Goal: Feedback & Contribution: Submit feedback/report problem

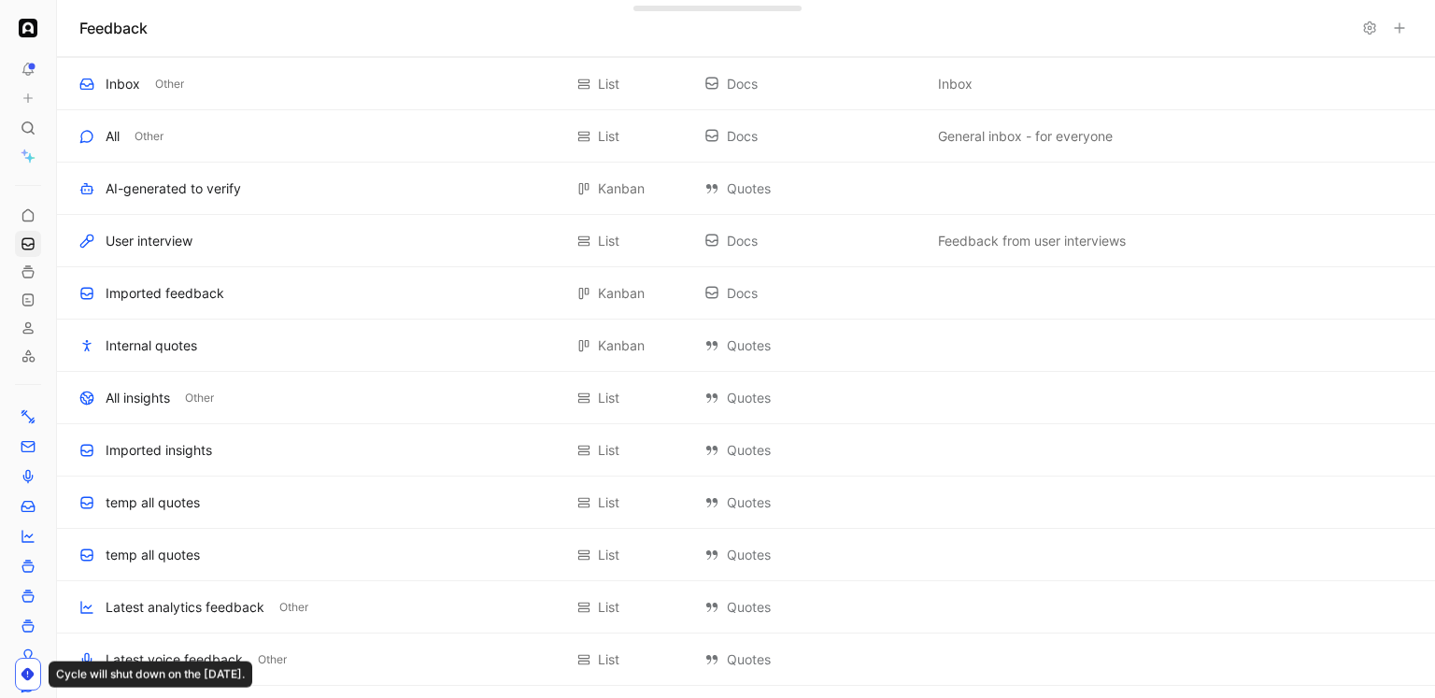
scroll to position [662, 0]
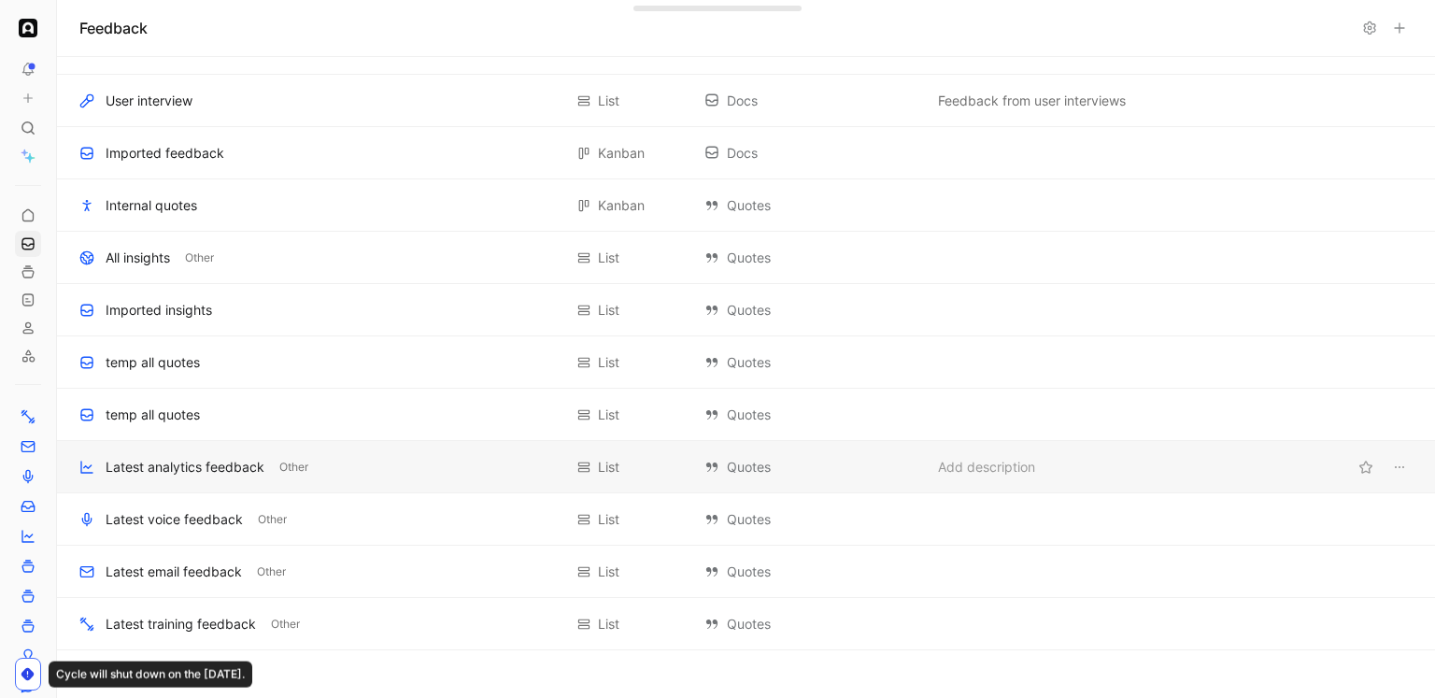
click at [178, 458] on div "Latest analytics feedback" at bounding box center [185, 467] width 159 height 22
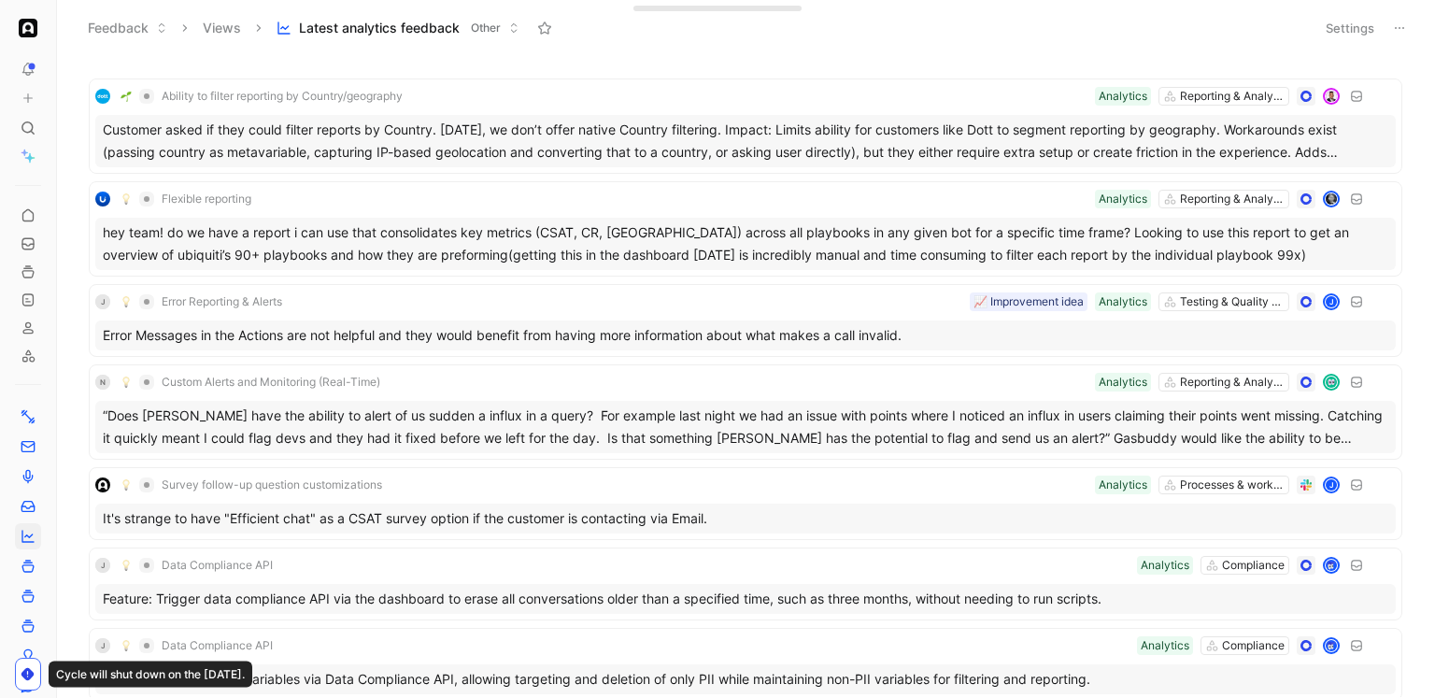
click at [1396, 24] on icon at bounding box center [1399, 28] width 15 height 15
click at [1398, 28] on icon at bounding box center [1399, 28] width 15 height 15
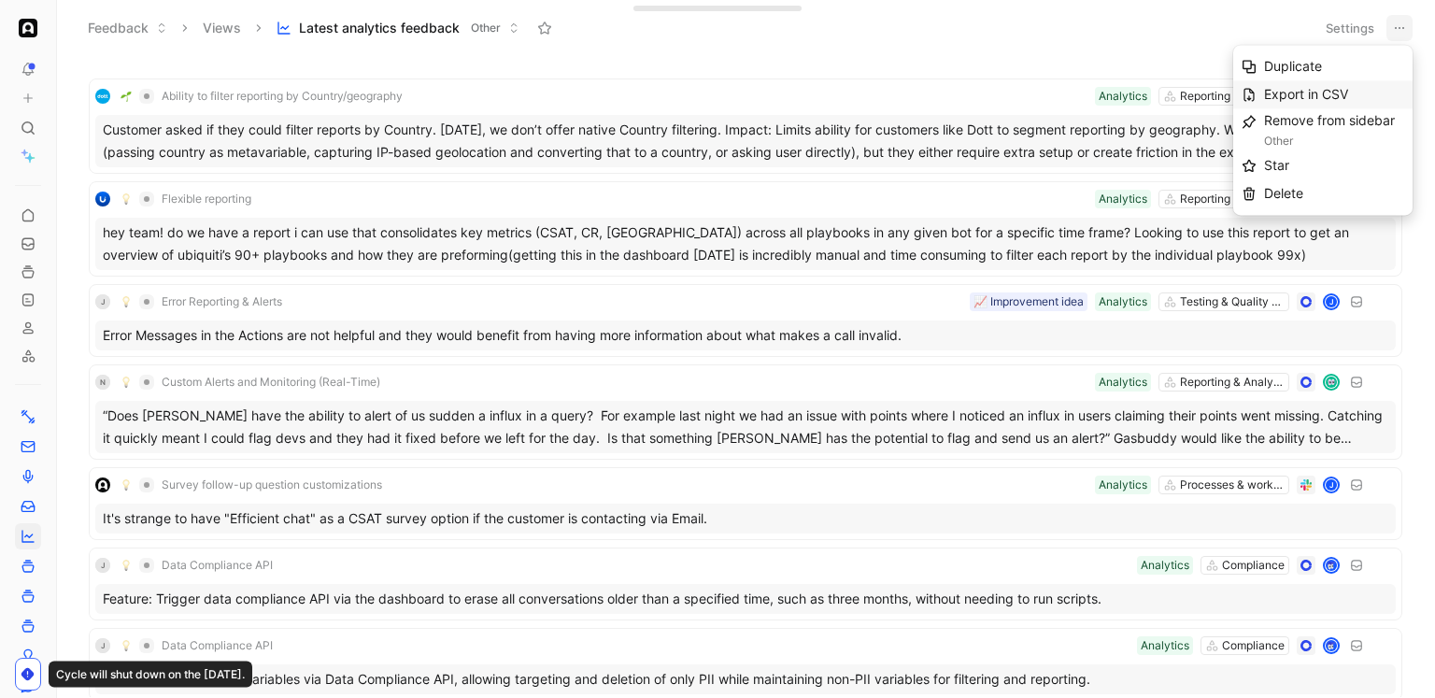
click at [1339, 85] on div "Export in CSV" at bounding box center [1334, 94] width 140 height 22
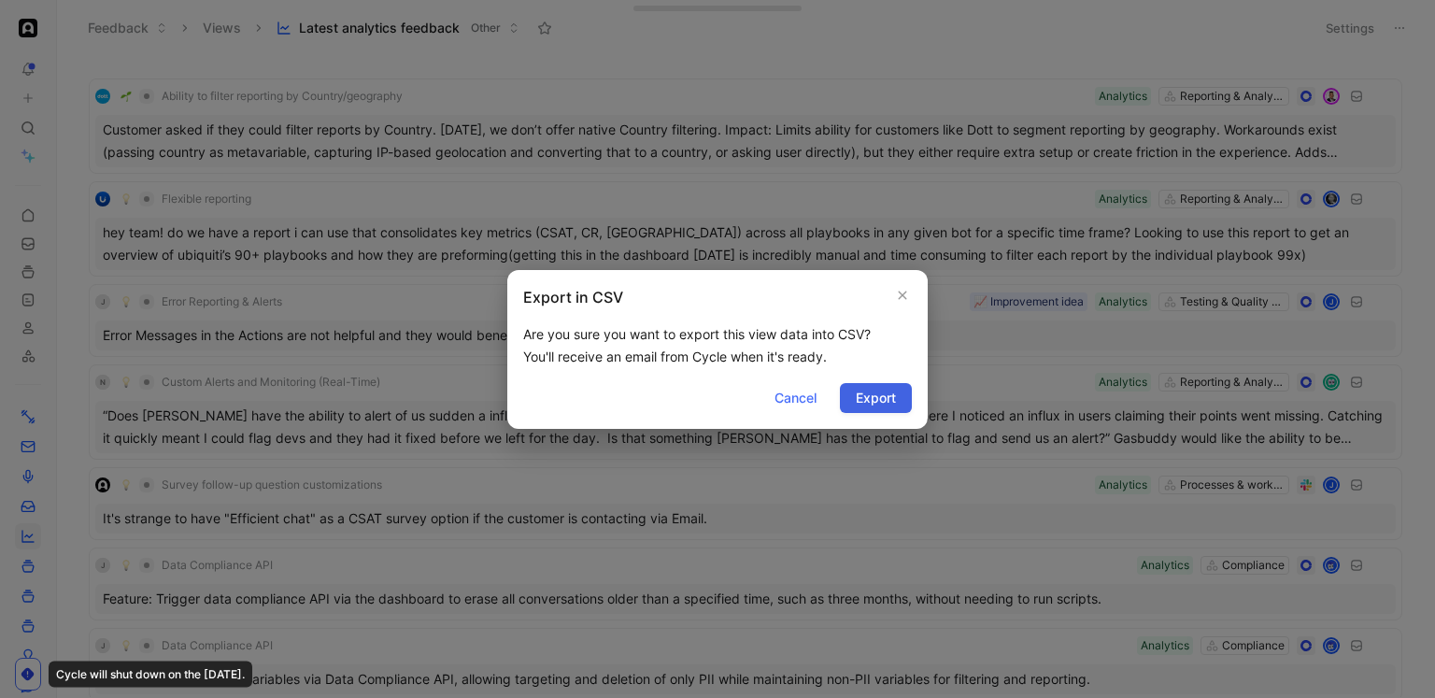
click at [877, 394] on span "Export" at bounding box center [876, 398] width 40 height 22
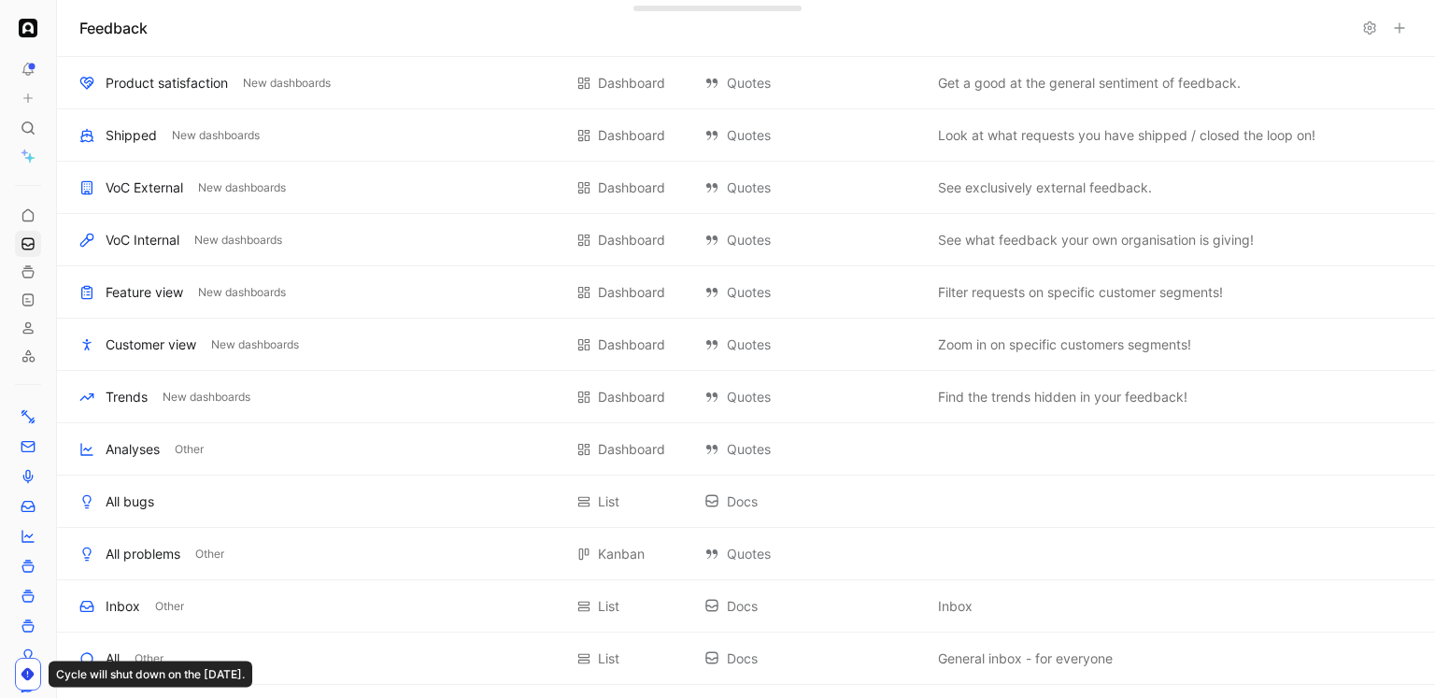
click at [25, 90] on button at bounding box center [28, 98] width 26 height 26
click at [30, 97] on use at bounding box center [28, 98] width 8 height 8
click at [80, 99] on button "New feedback c" at bounding box center [153, 106] width 200 height 32
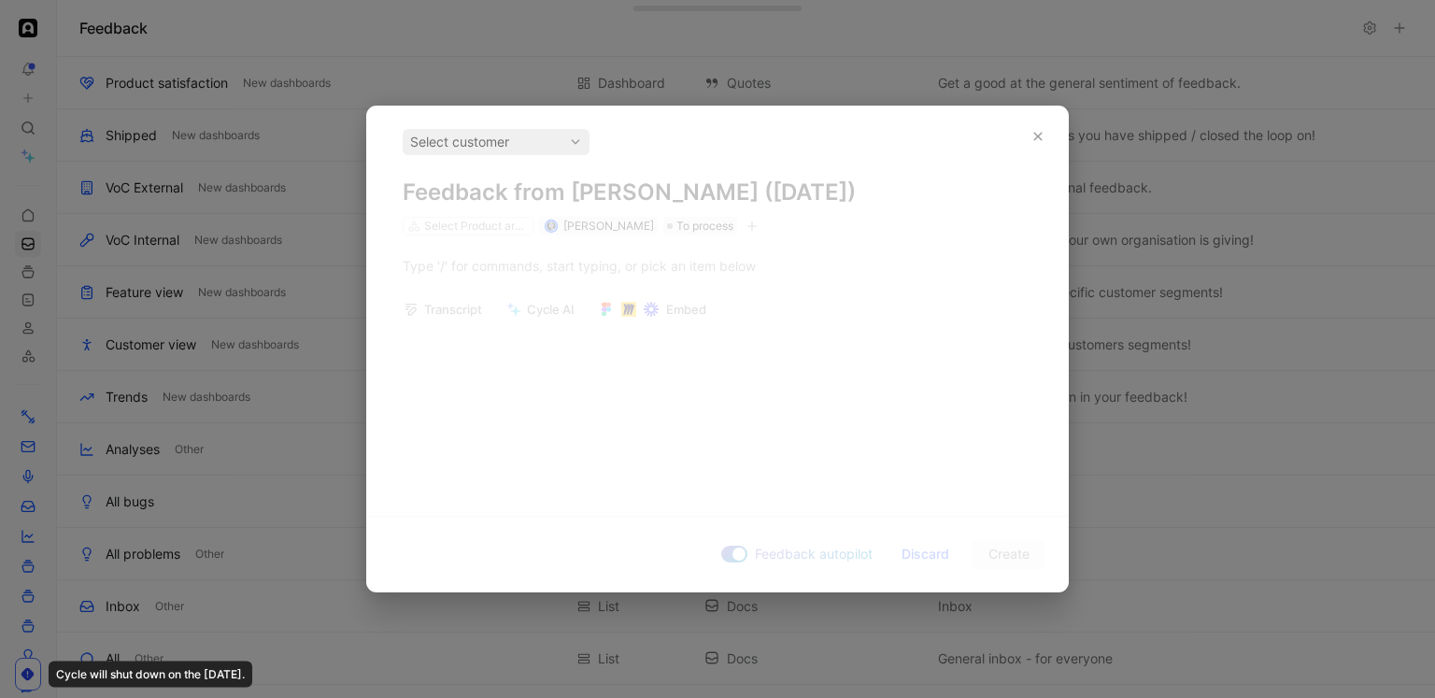
click at [581, 267] on div "Select customer Feedback from Adam Kruger (Sep 05, 2025) Select Product areas A…" at bounding box center [717, 304] width 701 height 394
click at [1038, 138] on icon "button" at bounding box center [1037, 136] width 11 height 11
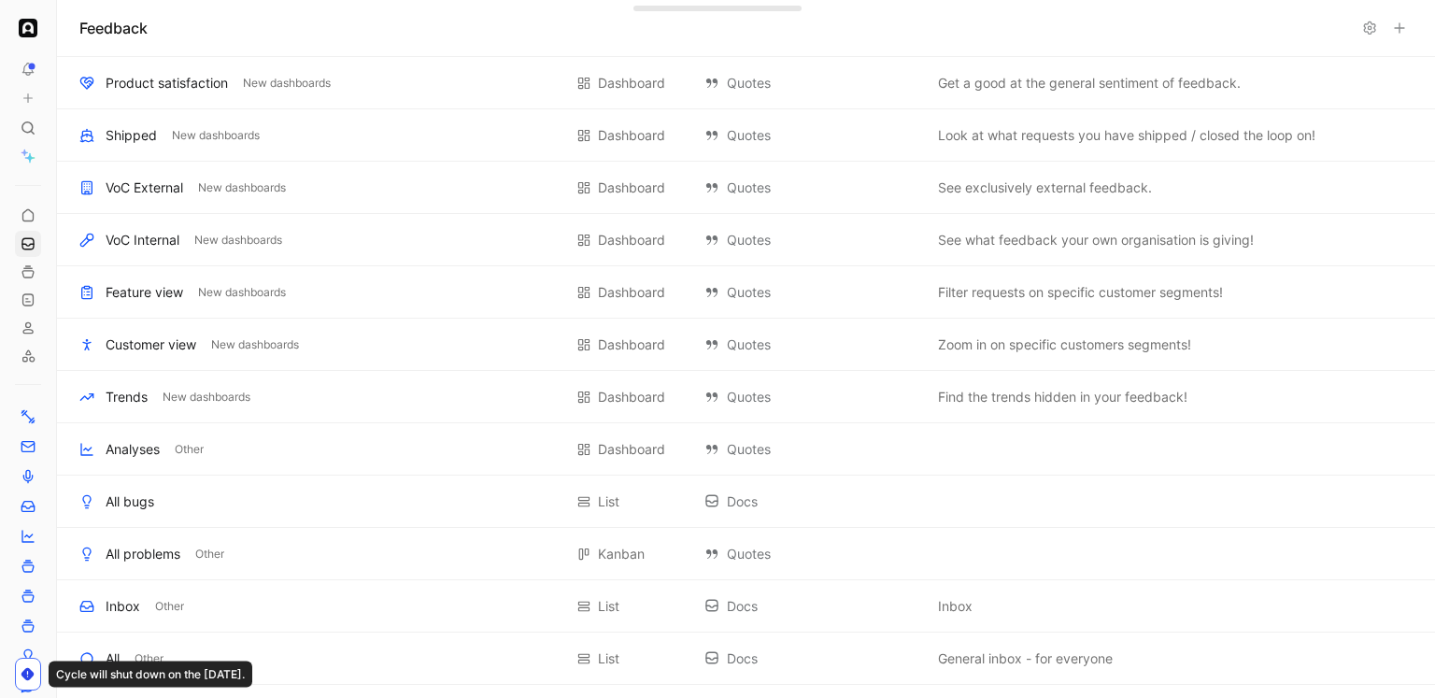
click at [31, 92] on icon at bounding box center [27, 98] width 13 height 13
click at [92, 104] on button "New feedback c" at bounding box center [153, 106] width 200 height 32
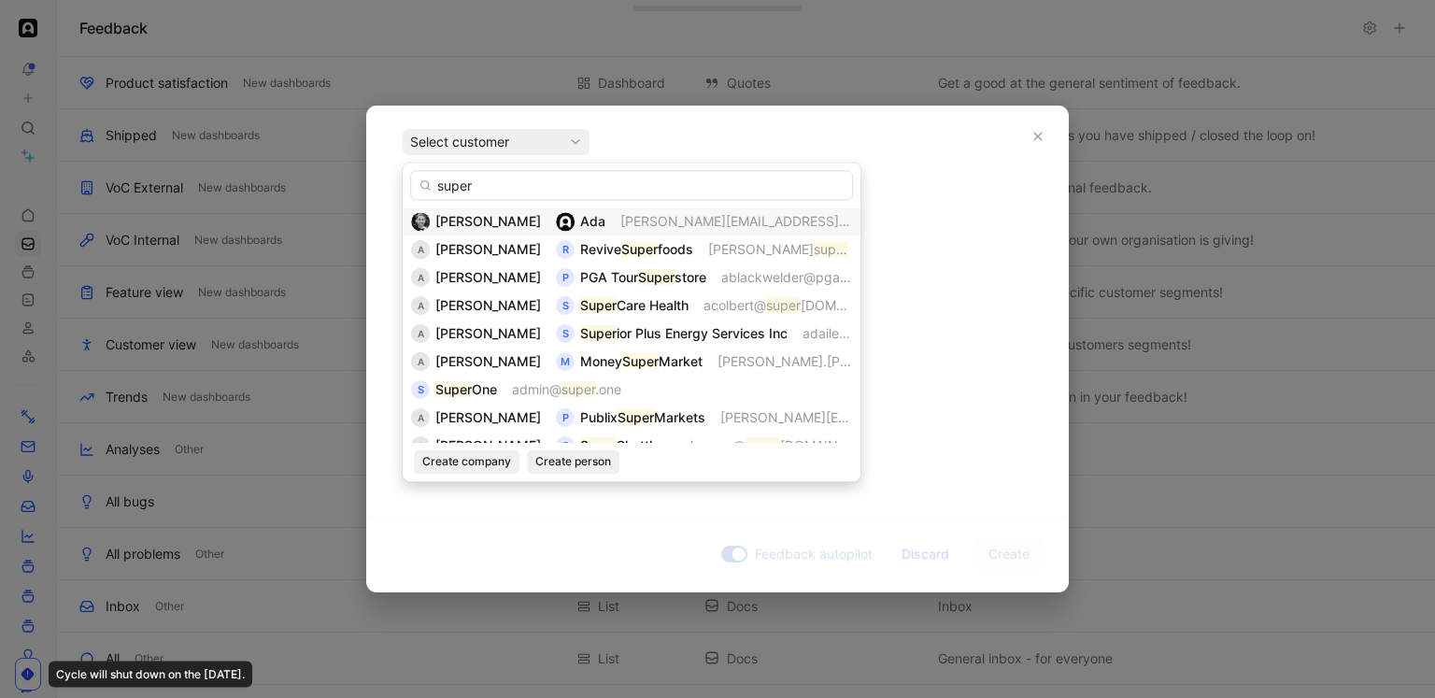
click at [478, 185] on input "super" at bounding box center [631, 185] width 443 height 30
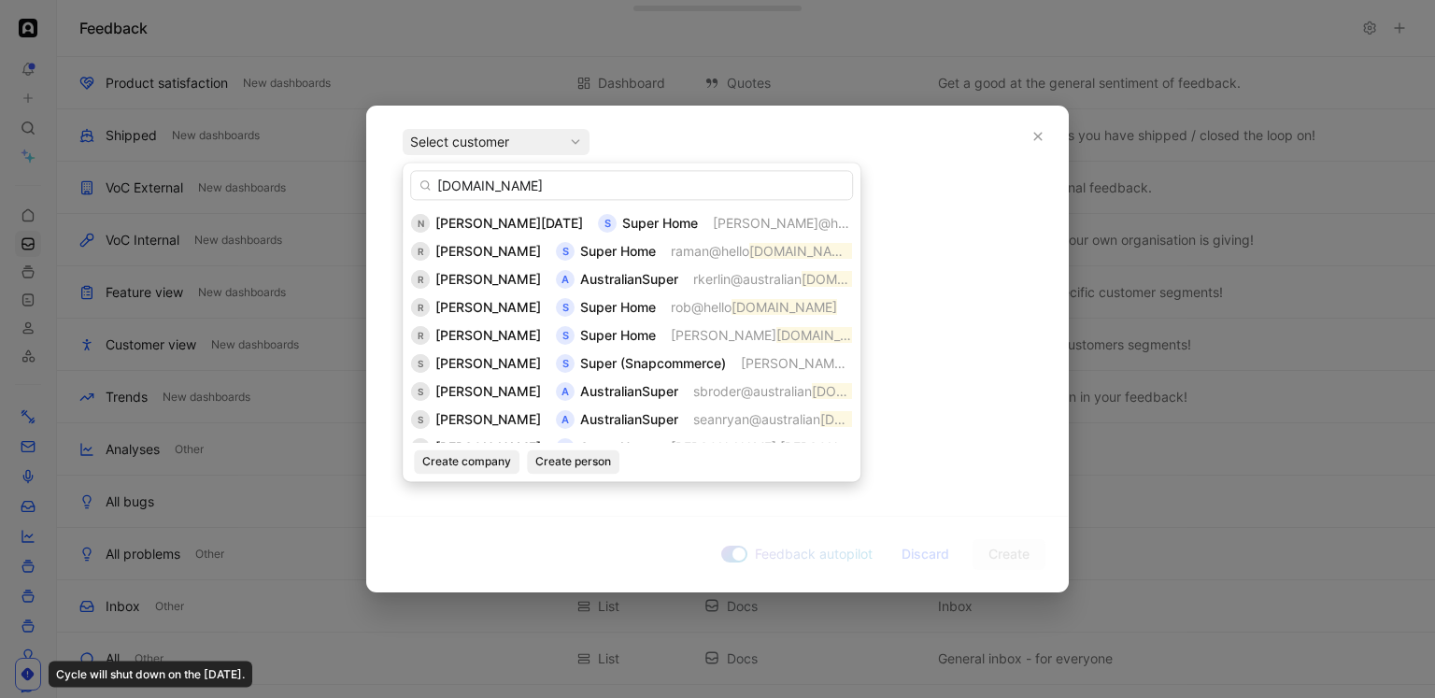
scroll to position [578, 0]
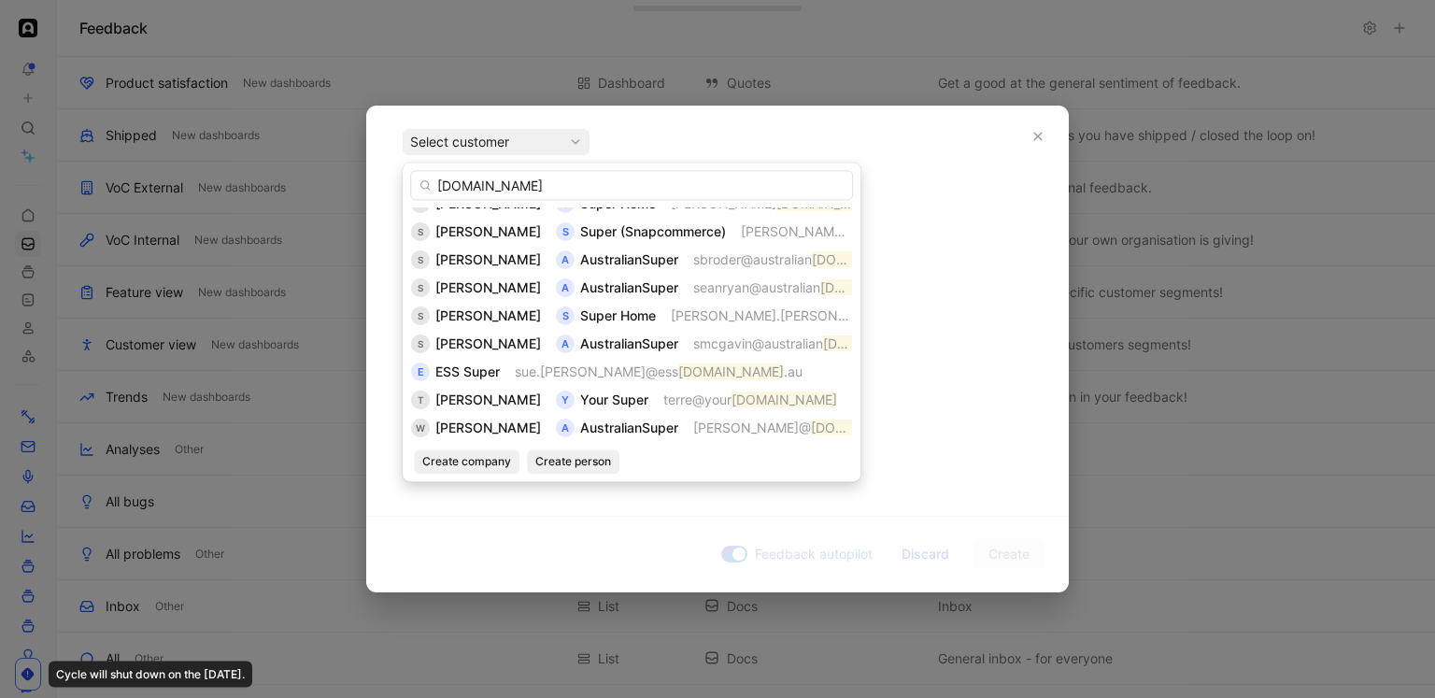
click at [438, 183] on input "super.com" at bounding box center [631, 185] width 443 height 30
click at [446, 190] on input "super.com" at bounding box center [631, 185] width 443 height 30
type input "[DOMAIN_NAME]"
click at [483, 454] on span "Create company" at bounding box center [466, 461] width 89 height 19
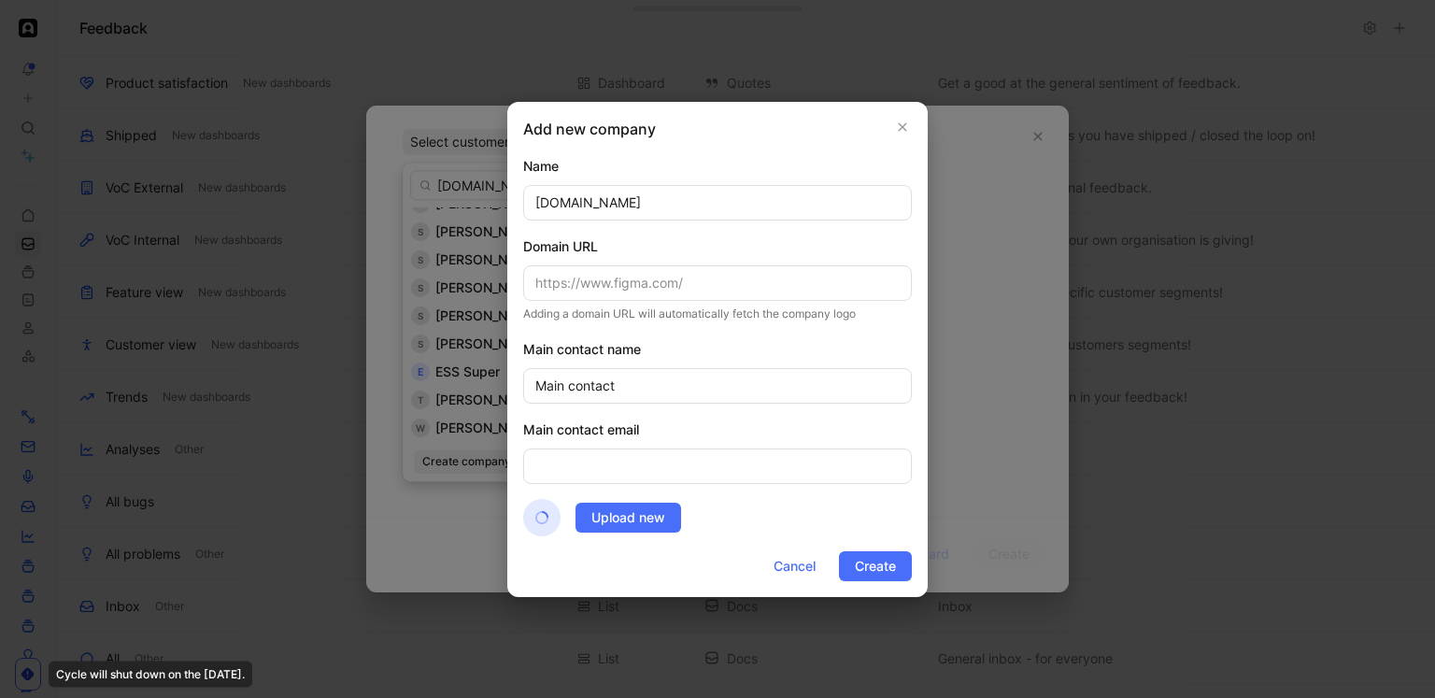
click at [548, 235] on div "Domain URL" at bounding box center [717, 246] width 389 height 22
click at [865, 561] on span "Create" at bounding box center [875, 566] width 41 height 22
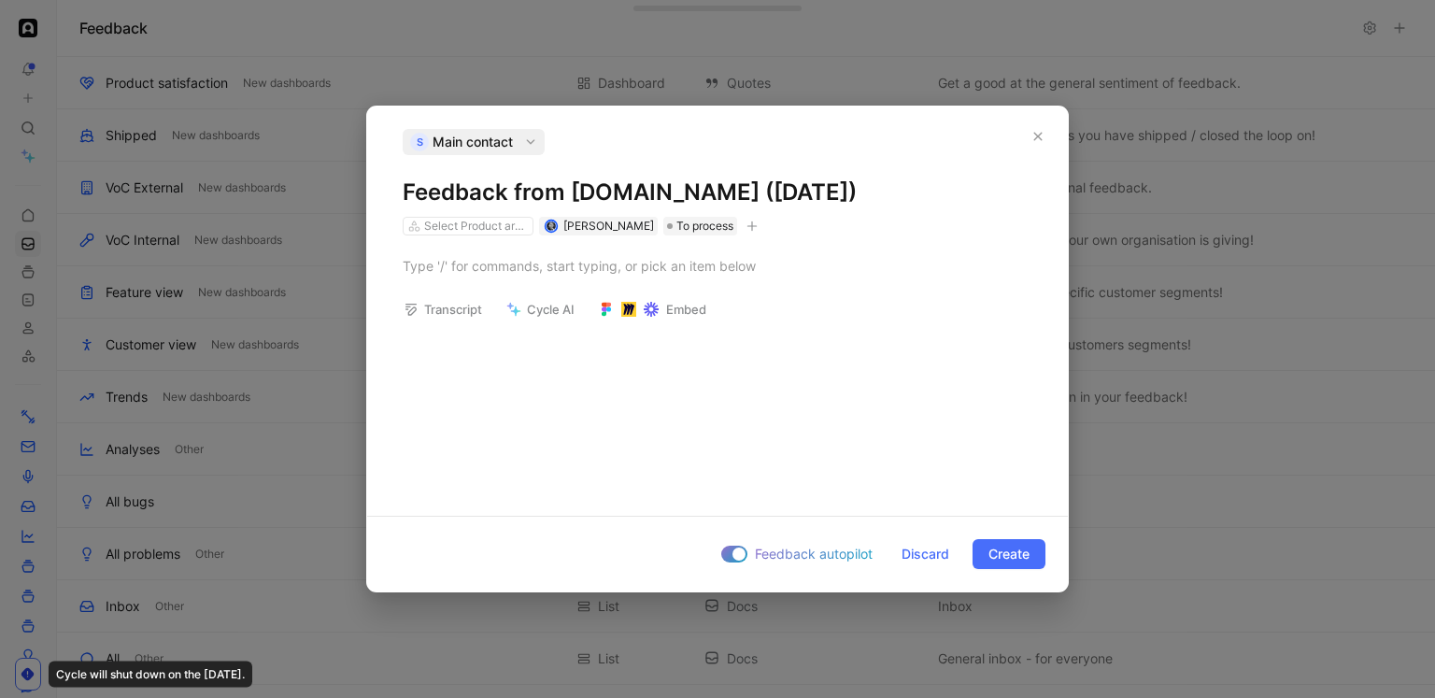
click at [491, 144] on span "Main contact" at bounding box center [473, 142] width 80 height 22
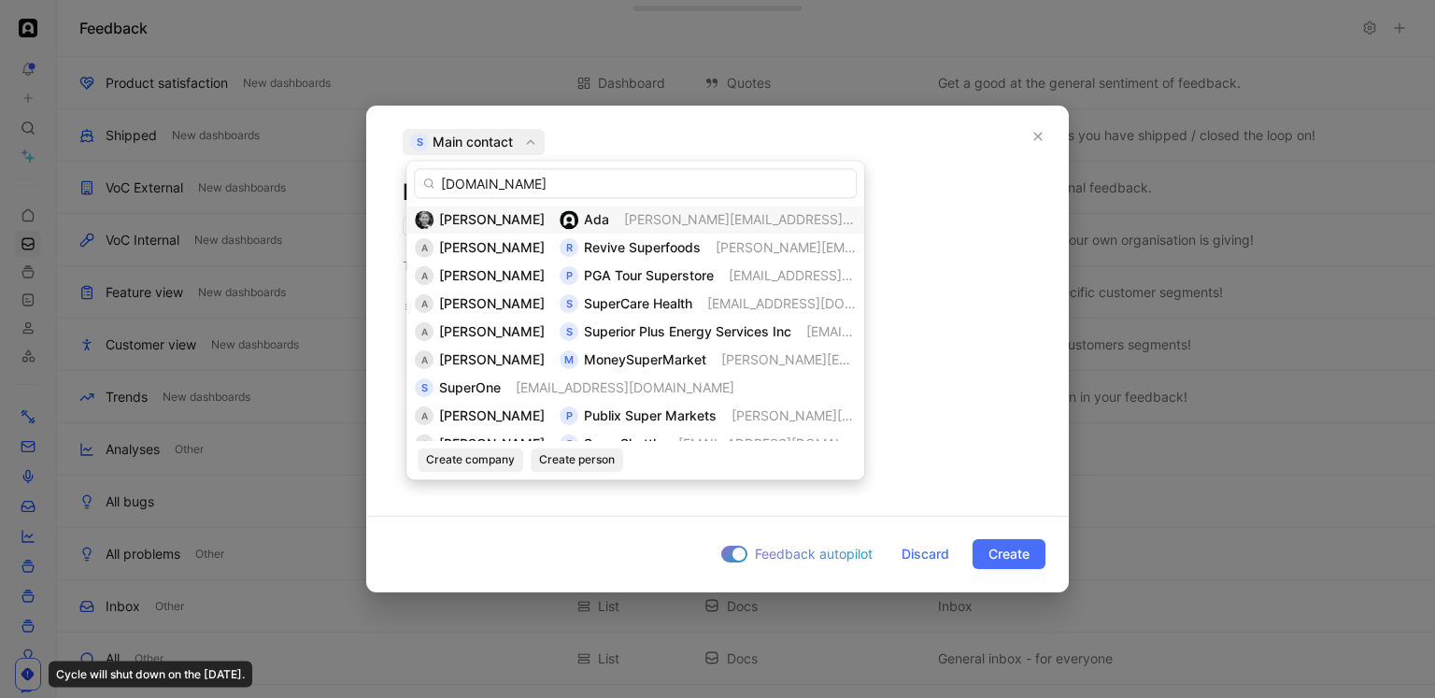
type input "super.com"
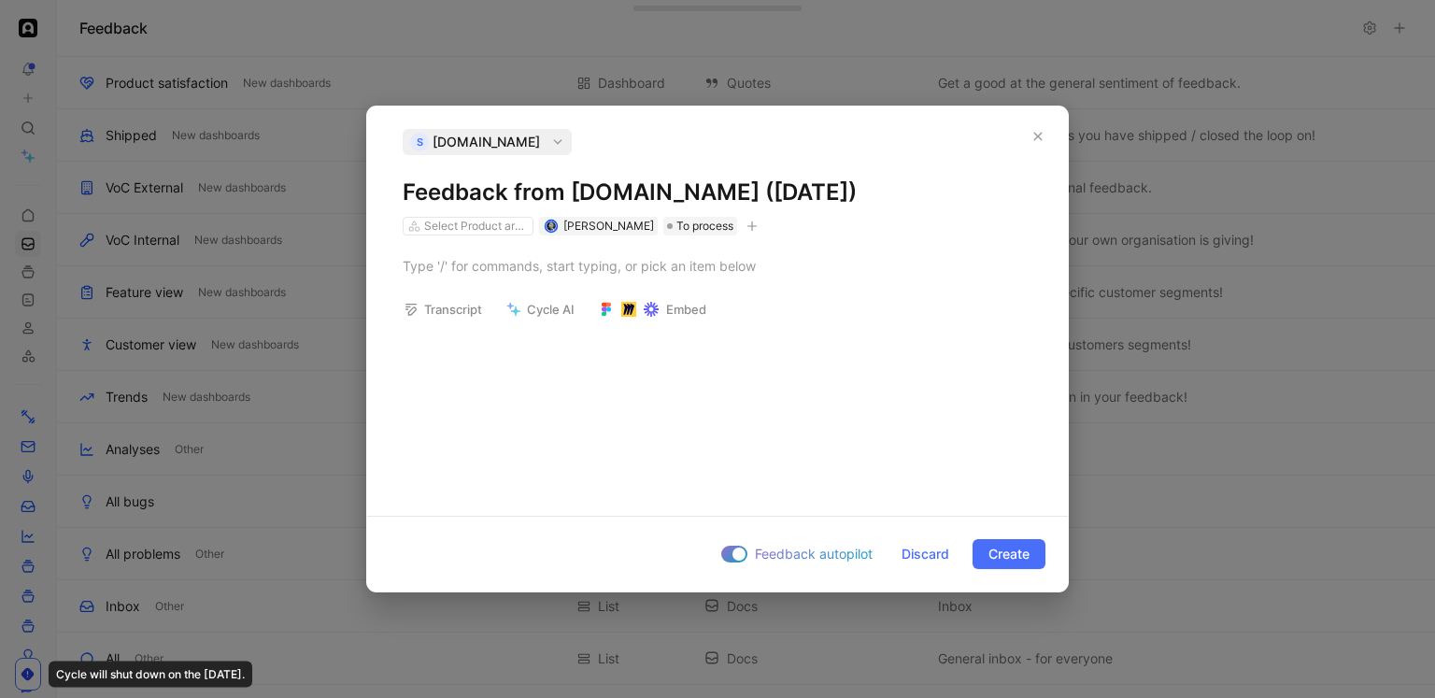
click at [580, 138] on div "S Super.com" at bounding box center [718, 142] width 630 height 26
click at [538, 255] on p at bounding box center [717, 265] width 701 height 31
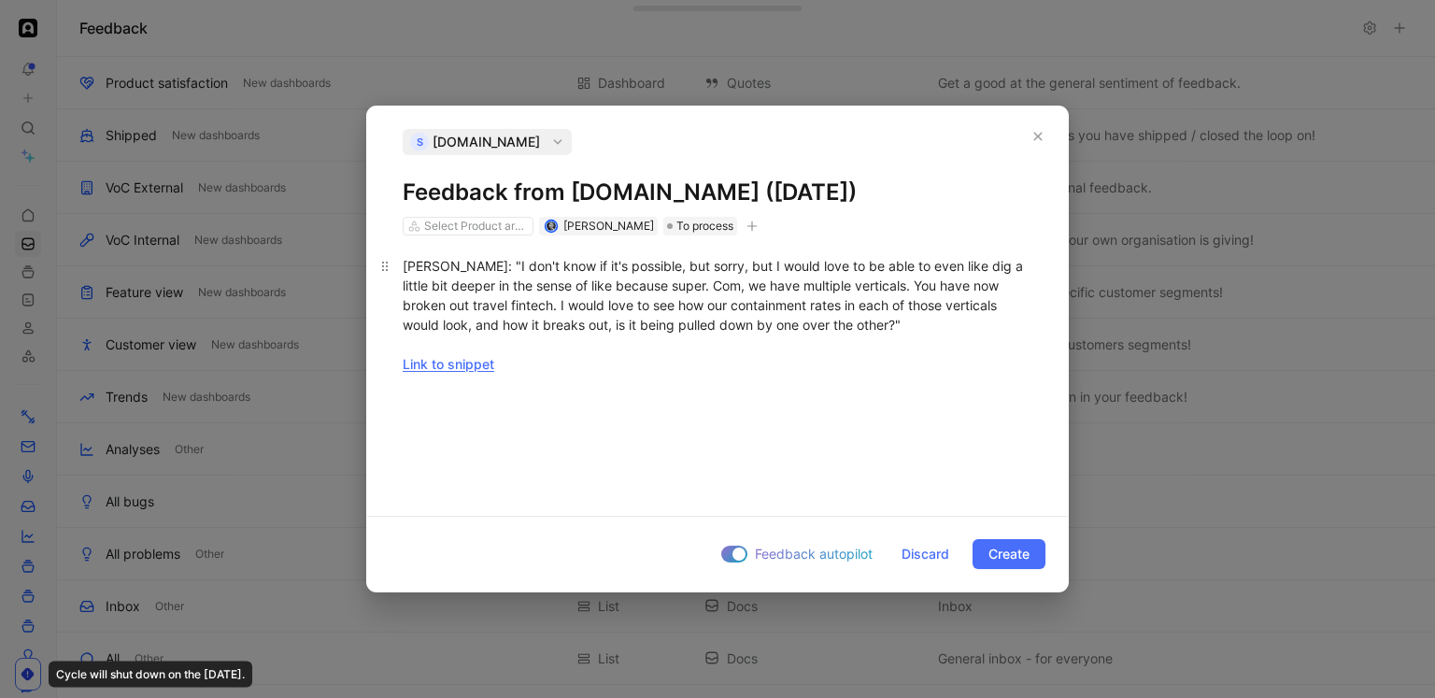
click at [547, 287] on div "[PERSON_NAME]: "I don't know if it's possible, but sorry, but I would love to b…" at bounding box center [718, 315] width 630 height 118
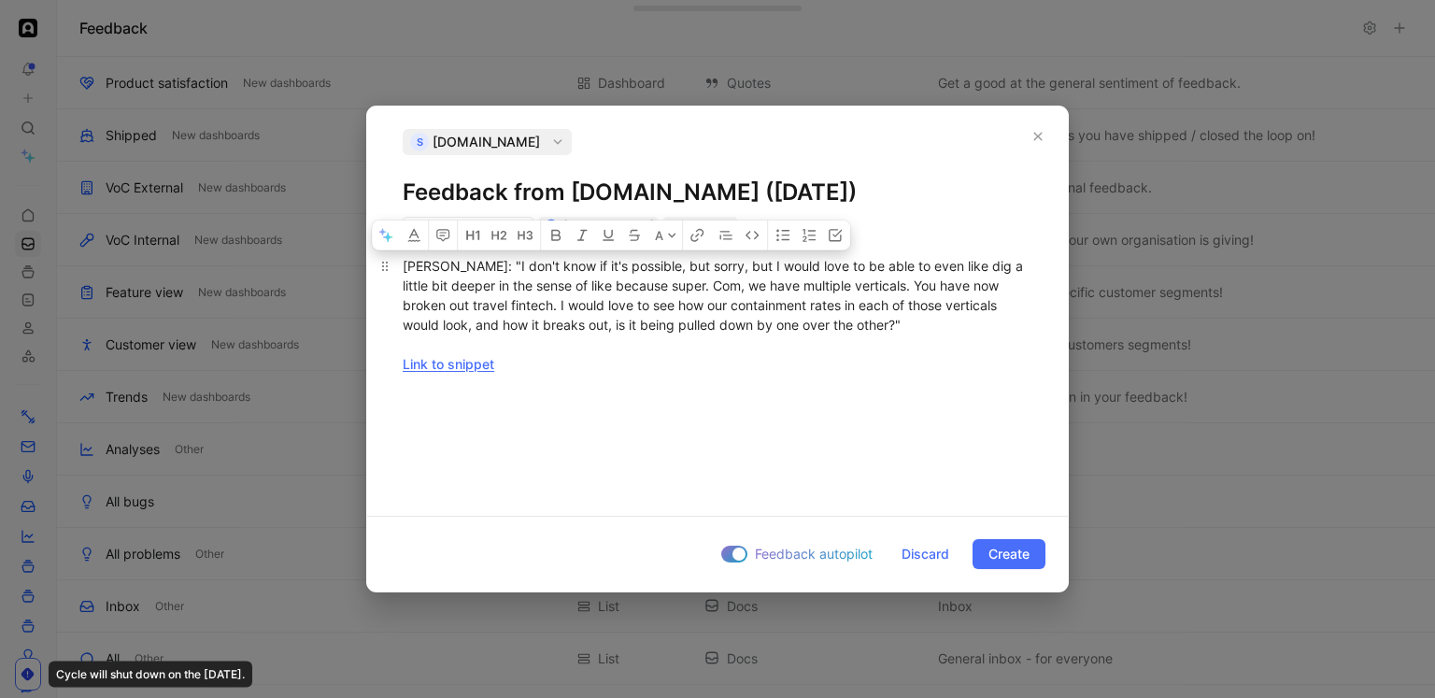
click at [503, 315] on div "[PERSON_NAME]: "I don't know if it's possible, but sorry, but I would love to b…" at bounding box center [718, 315] width 630 height 118
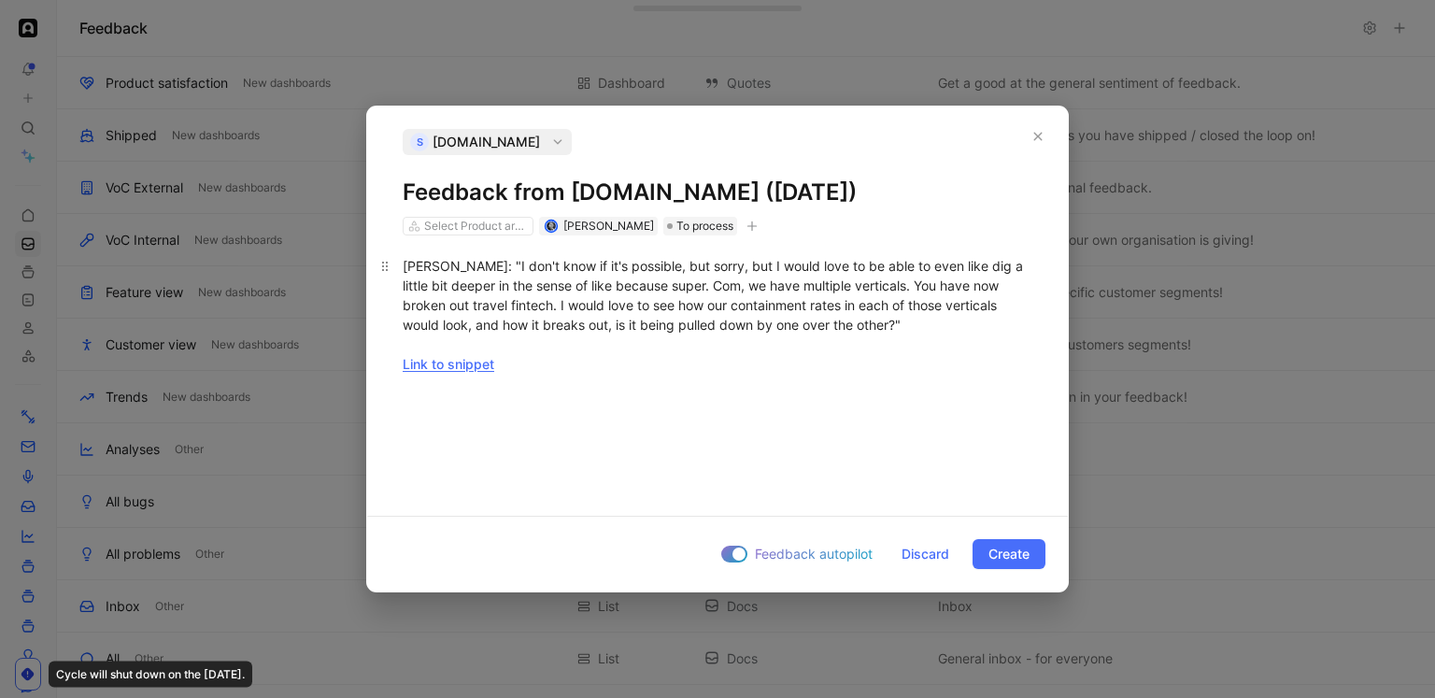
click at [476, 365] on link "Link to snippet" at bounding box center [449, 364] width 92 height 16
click at [646, 291] on div "[PERSON_NAME]: "I don't know if it's possible, but sorry, but I would love to b…" at bounding box center [718, 315] width 630 height 118
click at [995, 547] on span "Create" at bounding box center [1008, 554] width 41 height 22
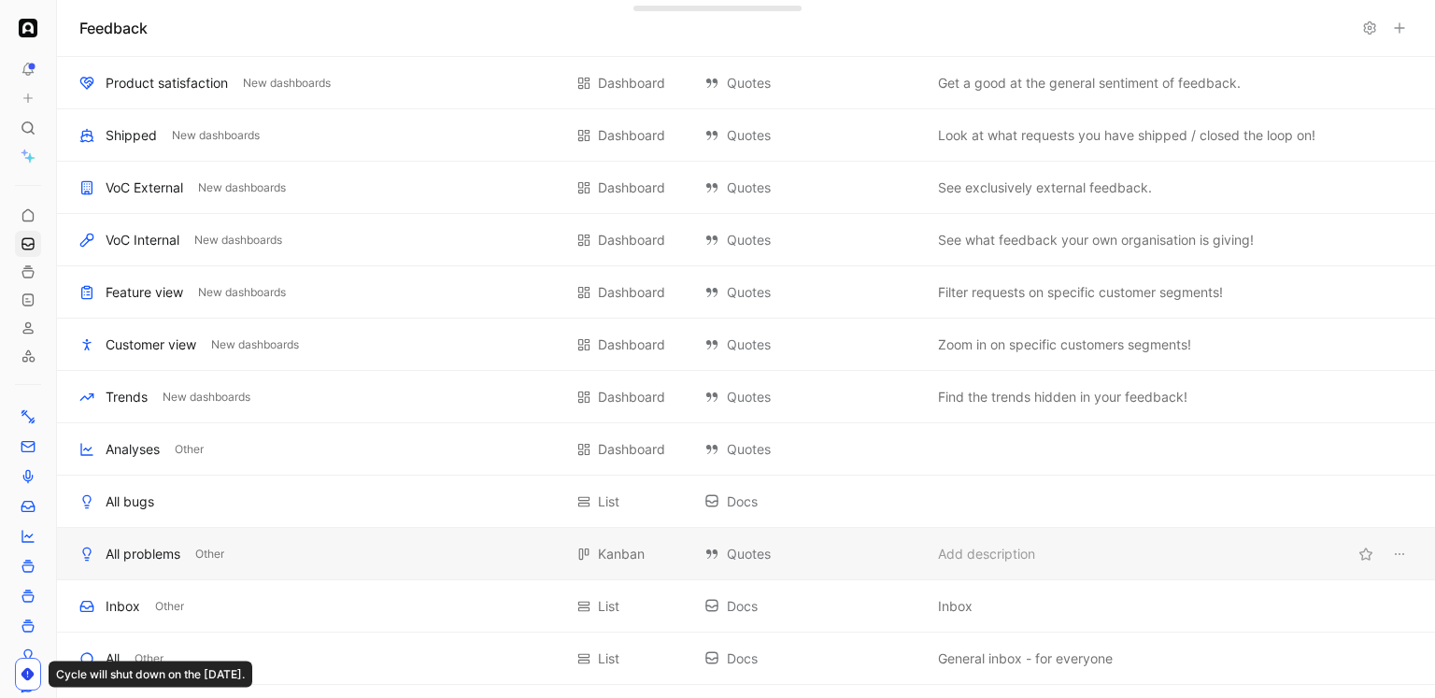
scroll to position [30, 0]
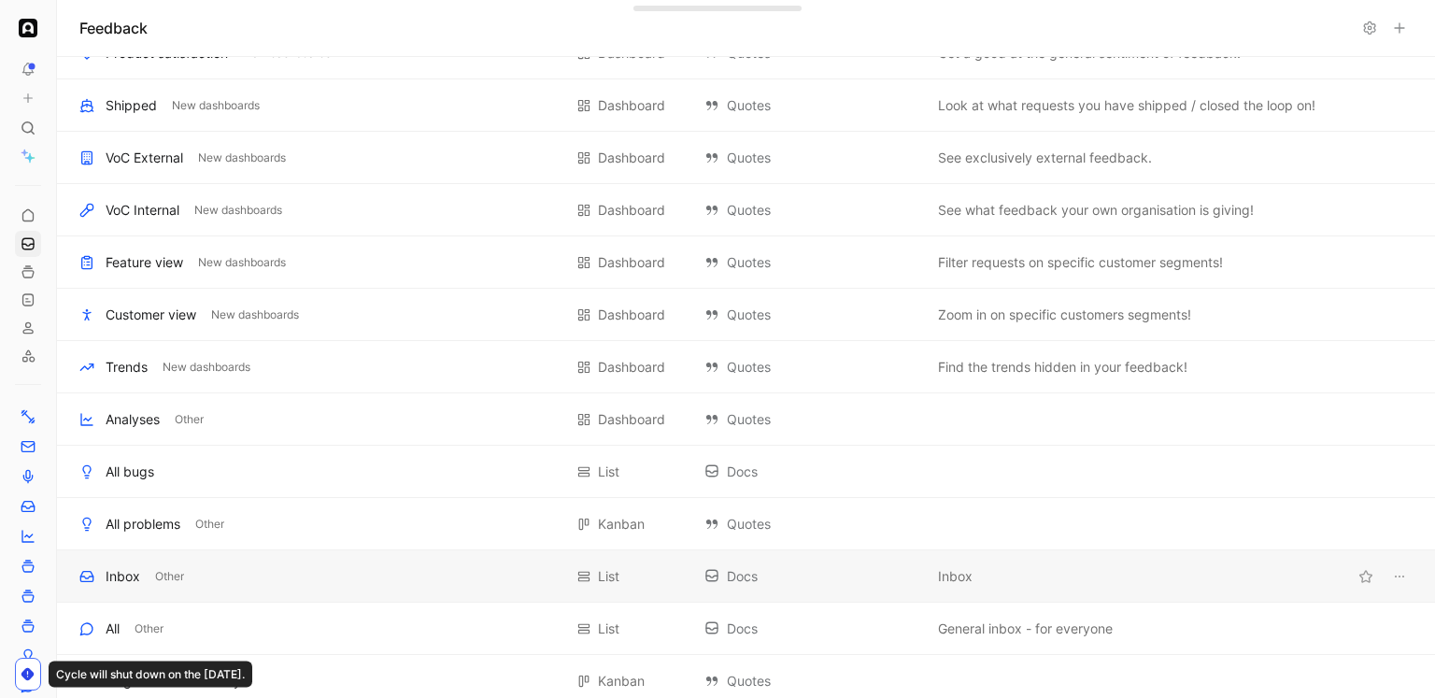
click at [124, 569] on div "Inbox" at bounding box center [123, 576] width 35 height 22
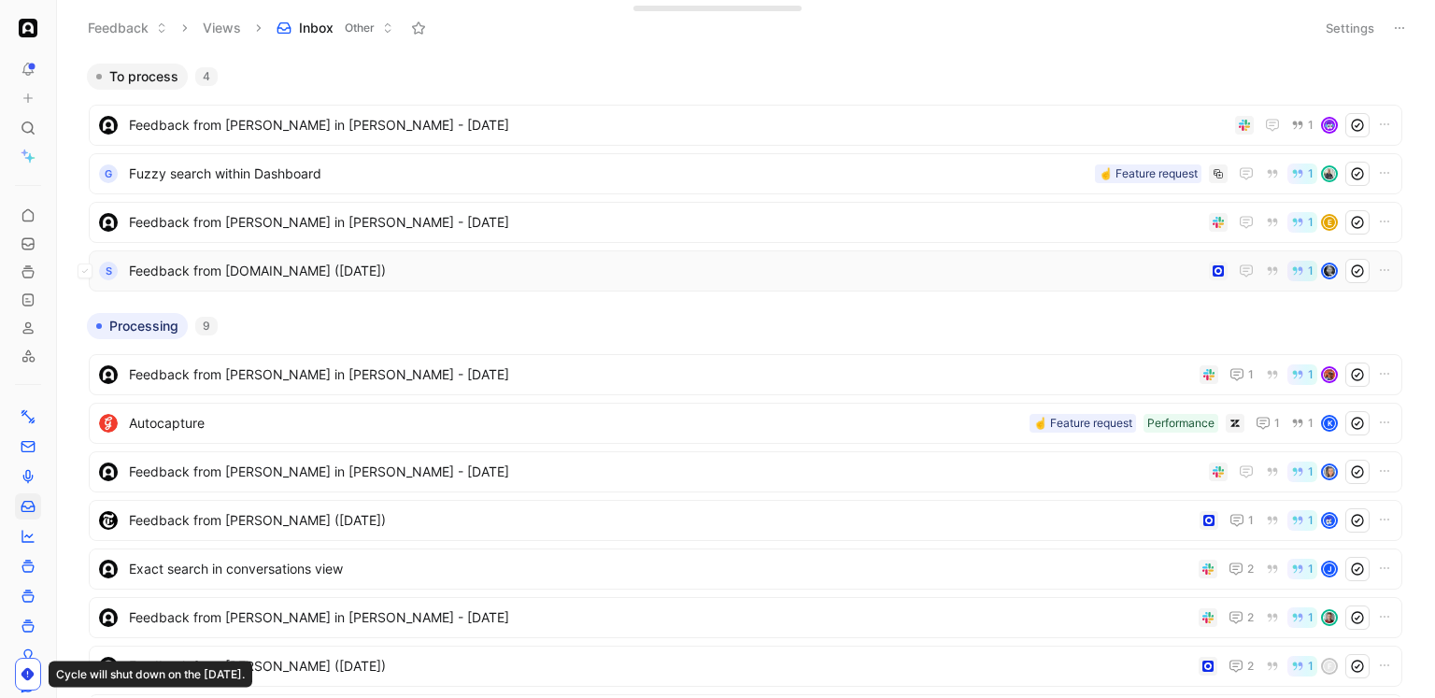
click at [194, 265] on span "Feedback from [DOMAIN_NAME] ([DATE])" at bounding box center [665, 271] width 1072 height 22
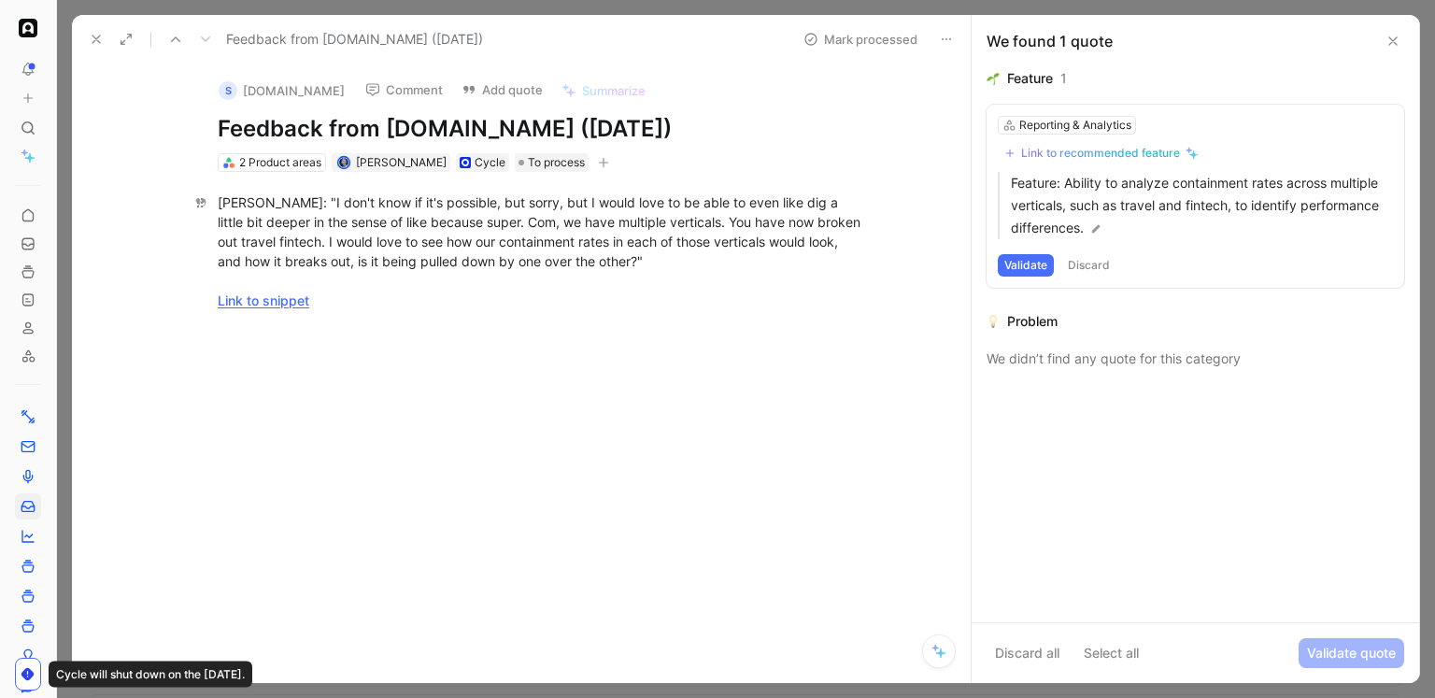
click at [528, 222] on div "[PERSON_NAME]: "I don't know if it's possible, but sorry, but I would love to b…" at bounding box center [541, 251] width 646 height 118
click at [538, 225] on div "[PERSON_NAME]: "I don't know if it's possible, but sorry, but I would love to b…" at bounding box center [541, 251] width 646 height 118
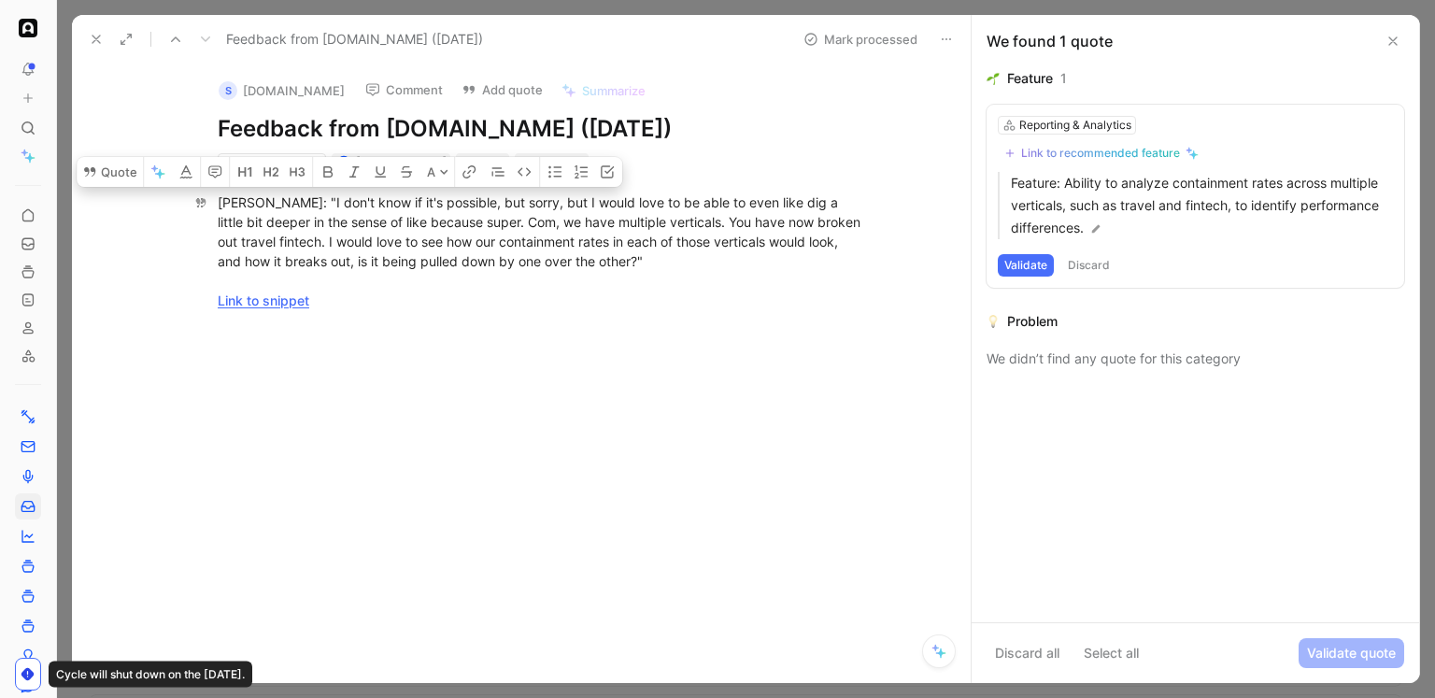
click at [523, 240] on div "[PERSON_NAME]: "I don't know if it's possible, but sorry, but I would love to b…" at bounding box center [541, 251] width 646 height 118
drag, startPoint x: 657, startPoint y: 261, endPoint x: 220, endPoint y: 205, distance: 440.8
click at [220, 205] on div "[PERSON_NAME]: "I don't know if it's possible, but sorry, but I would love to b…" at bounding box center [541, 251] width 646 height 118
click at [186, 178] on button "Quote" at bounding box center [180, 172] width 66 height 30
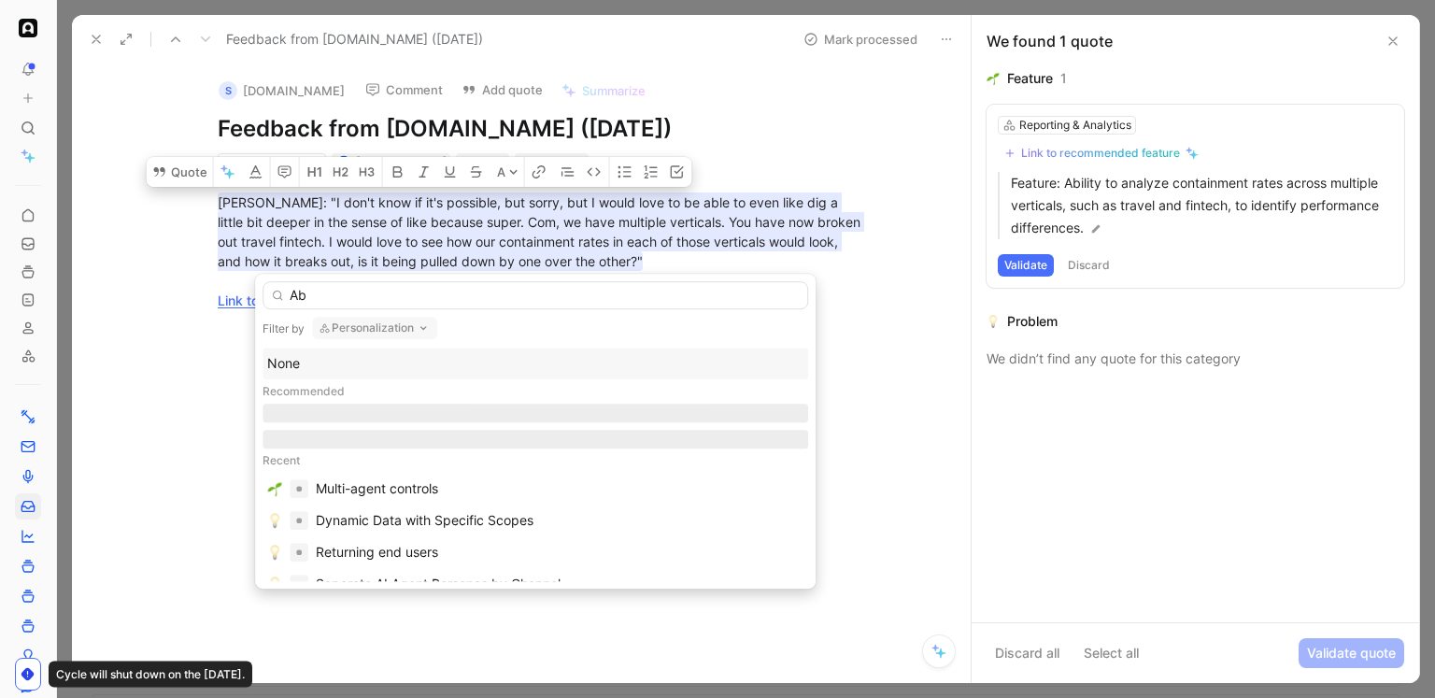
type input "A"
type input "s"
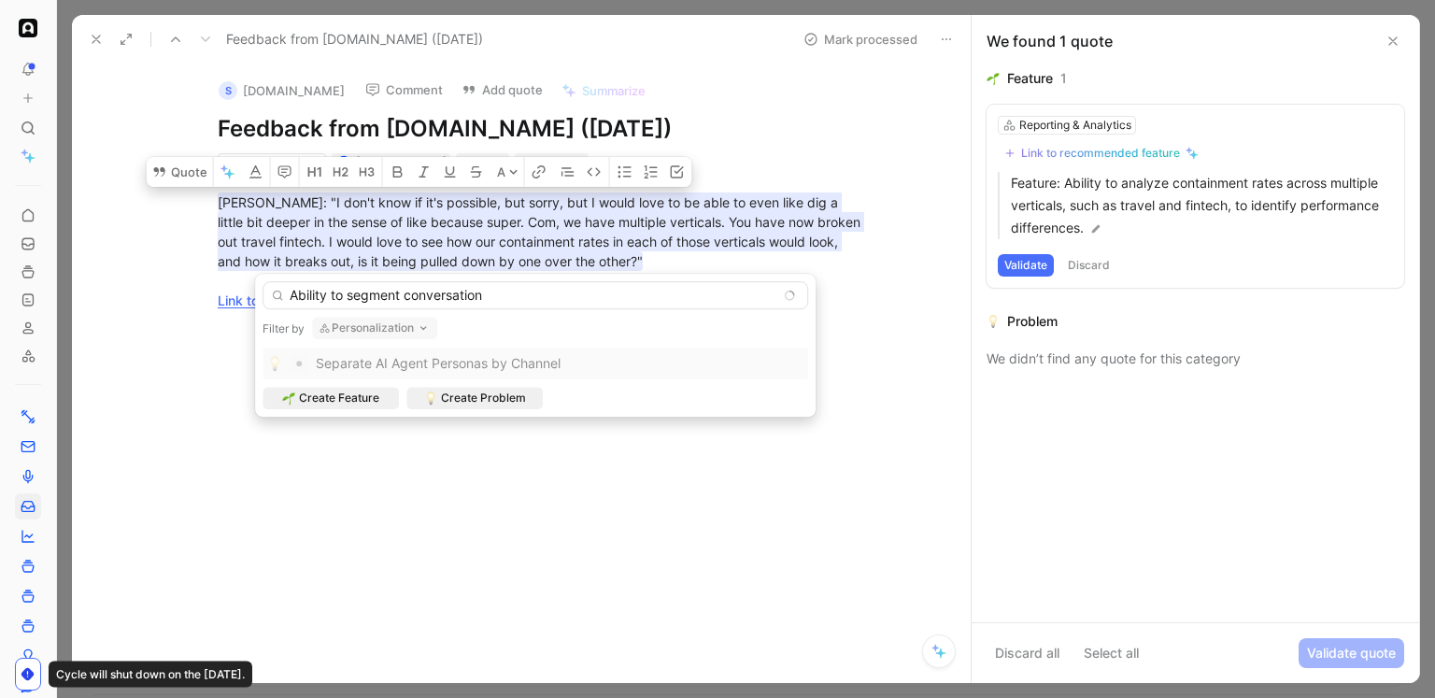
type input "Ability to segment conversations"
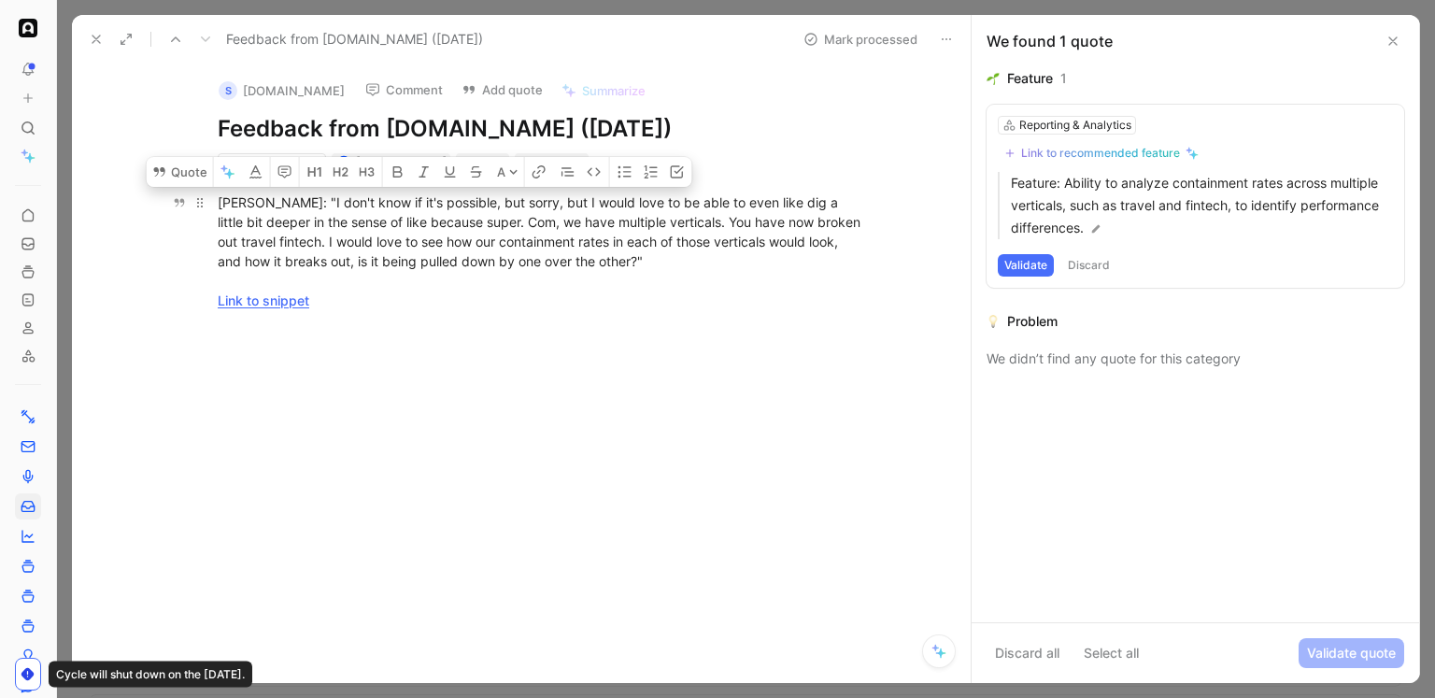
click at [411, 260] on div "[PERSON_NAME]: "I don't know if it's possible, but sorry, but I would love to b…" at bounding box center [541, 251] width 646 height 118
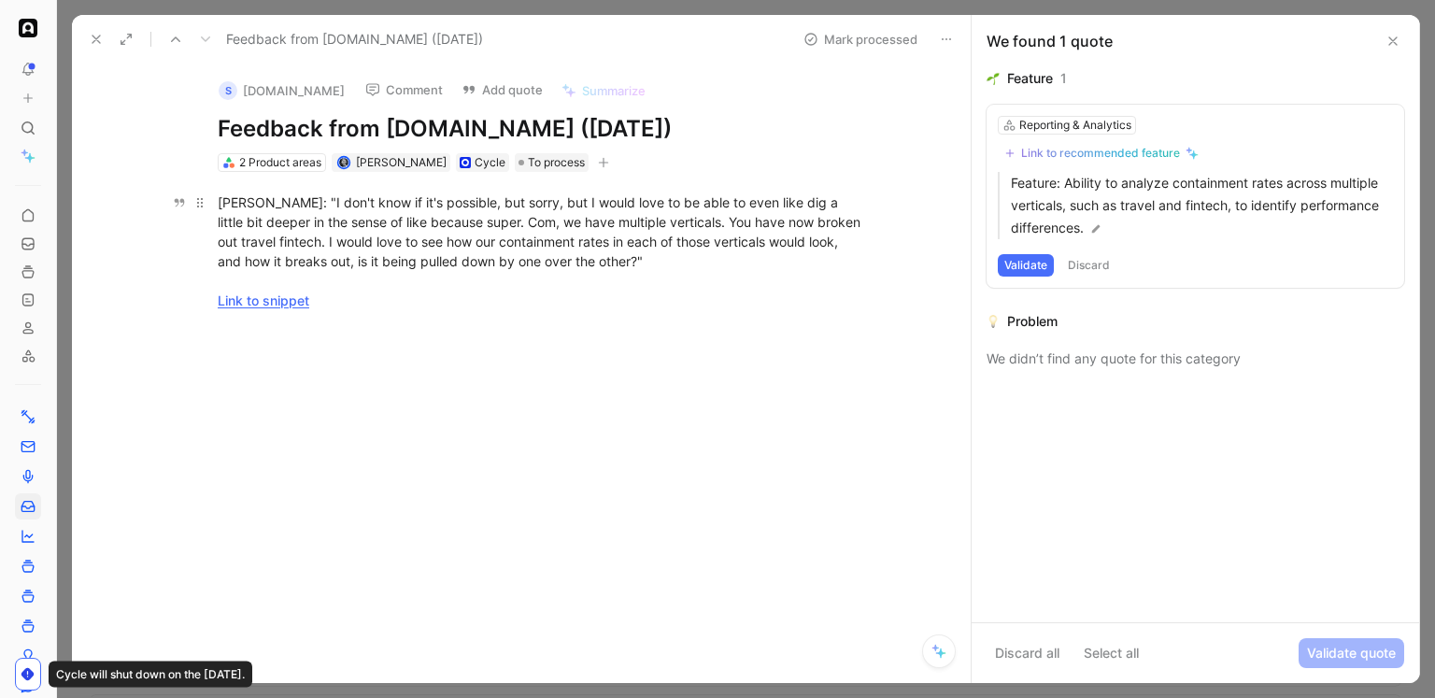
click at [411, 260] on div "[PERSON_NAME]: "I don't know if it's possible, but sorry, but I would love to b…" at bounding box center [541, 251] width 646 height 118
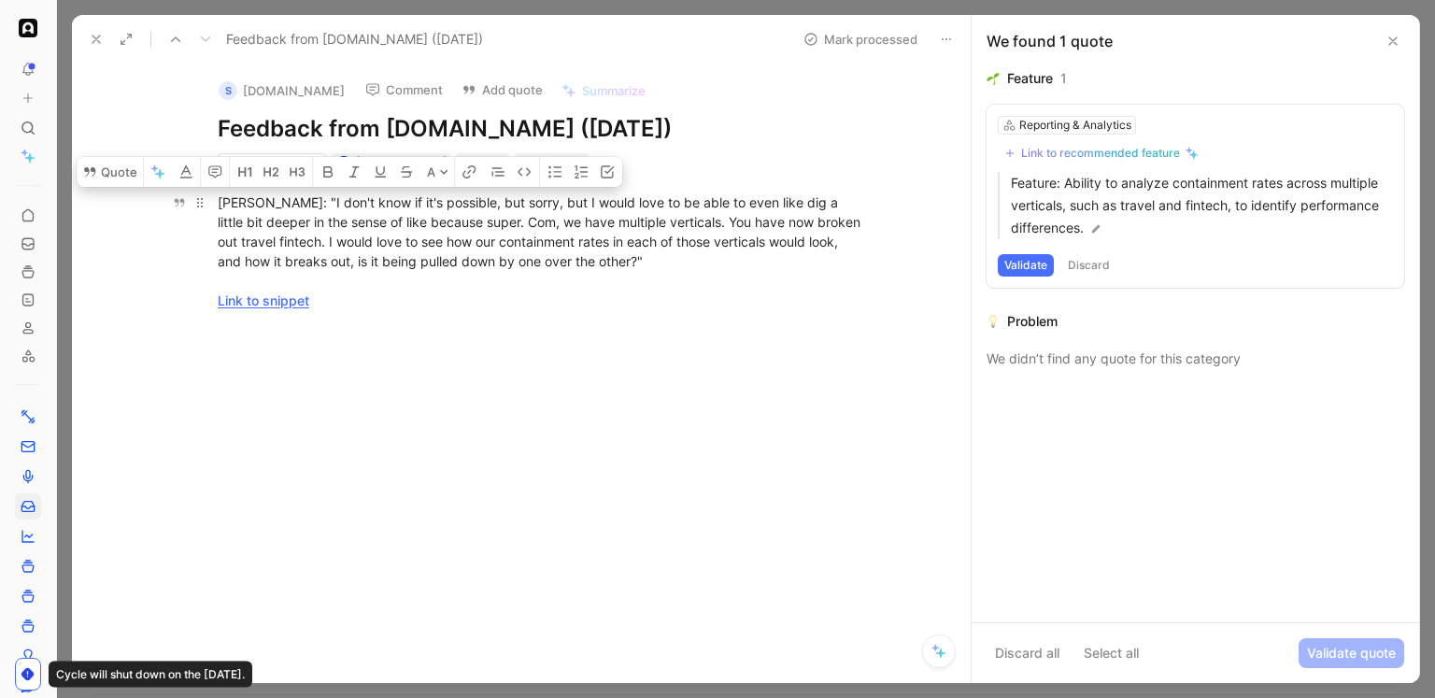
click at [277, 246] on div "[PERSON_NAME]: "I don't know if it's possible, but sorry, but I would love to b…" at bounding box center [541, 251] width 646 height 118
drag, startPoint x: 635, startPoint y: 261, endPoint x: 215, endPoint y: 203, distance: 424.4
click at [215, 203] on p "[PERSON_NAME]: "I don't know if it's possible, but sorry, but I would love to b…" at bounding box center [540, 251] width 717 height 129
click at [183, 168] on button "Quote" at bounding box center [180, 172] width 66 height 30
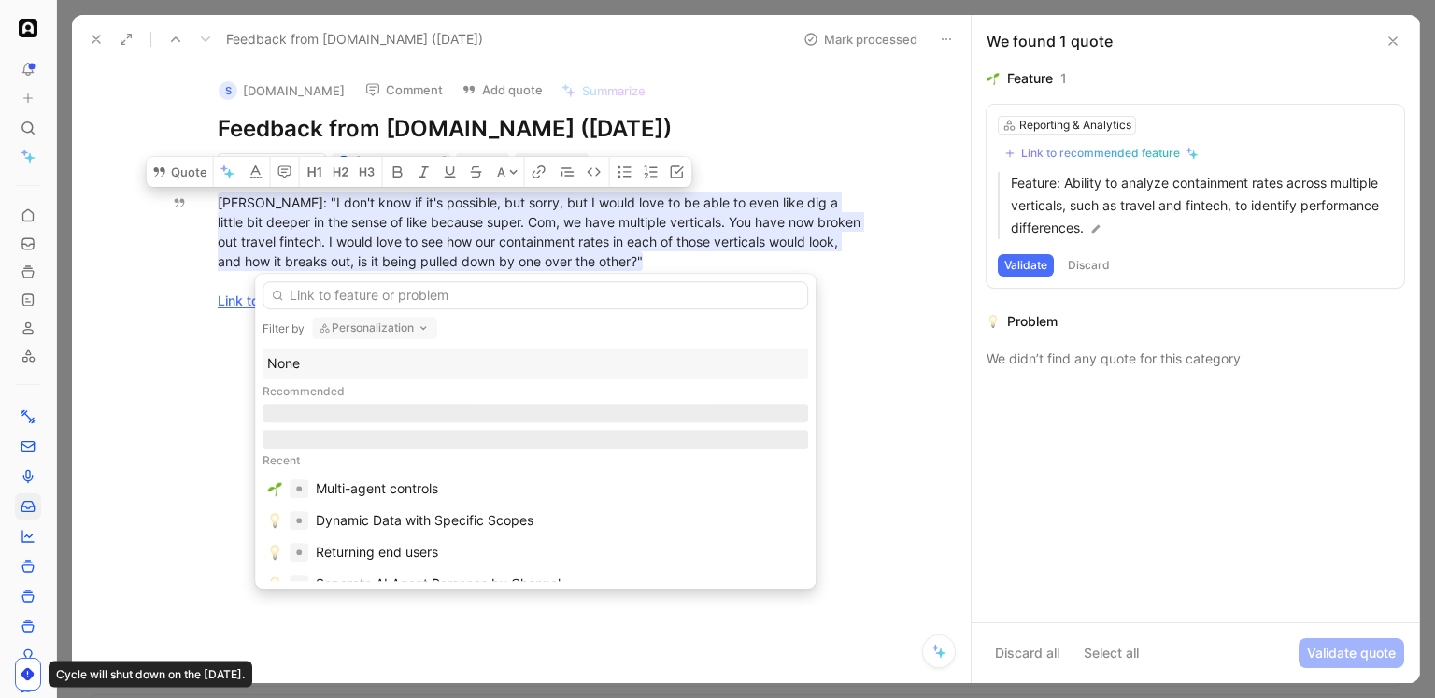
click at [361, 293] on input "text" at bounding box center [536, 295] width 546 height 28
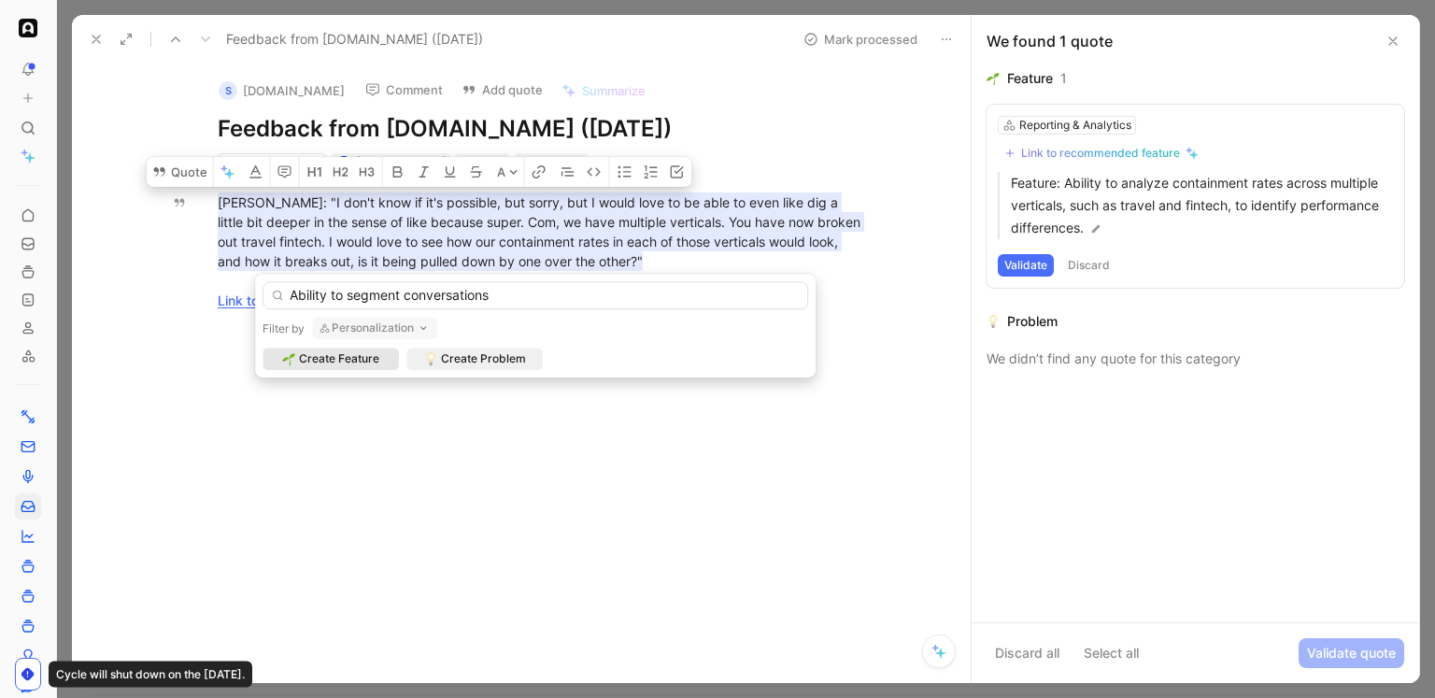
type input "Ability to segment conversations"
click at [392, 327] on button "Personalization" at bounding box center [374, 328] width 125 height 22
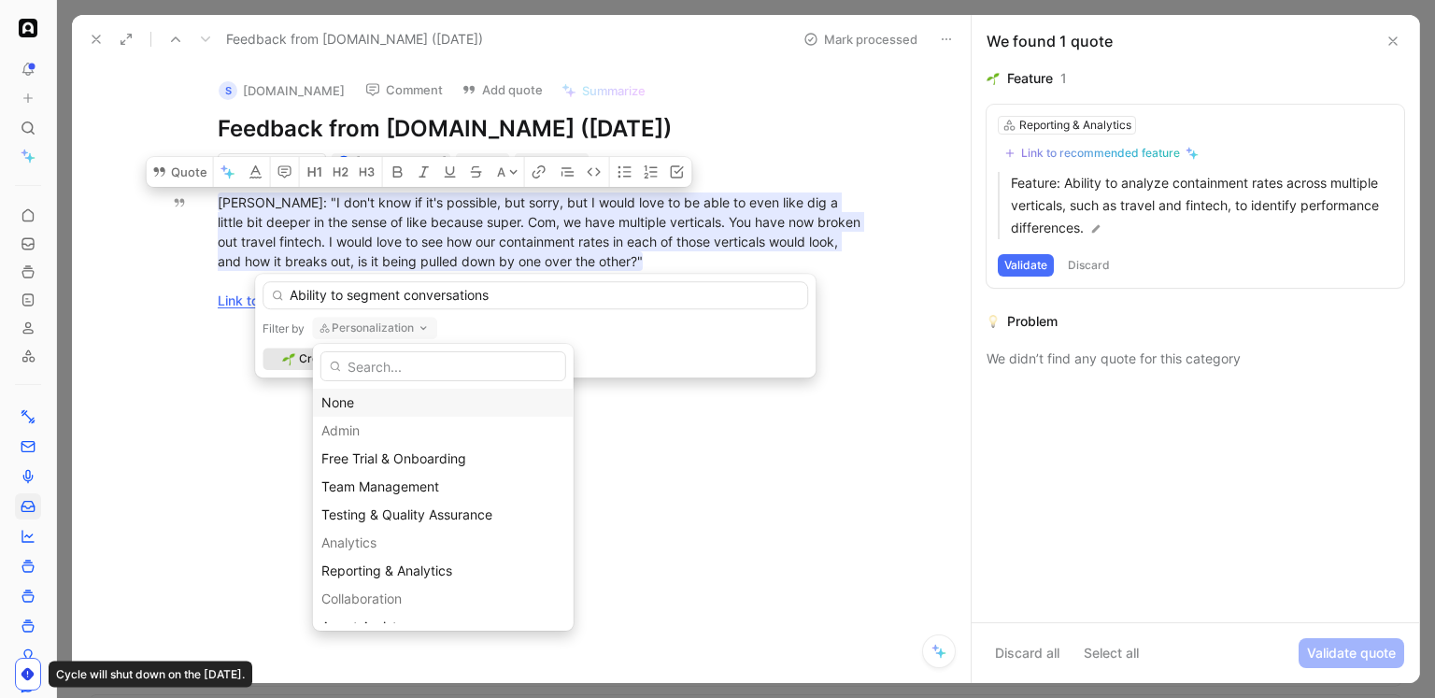
click at [384, 399] on div "None" at bounding box center [443, 402] width 244 height 22
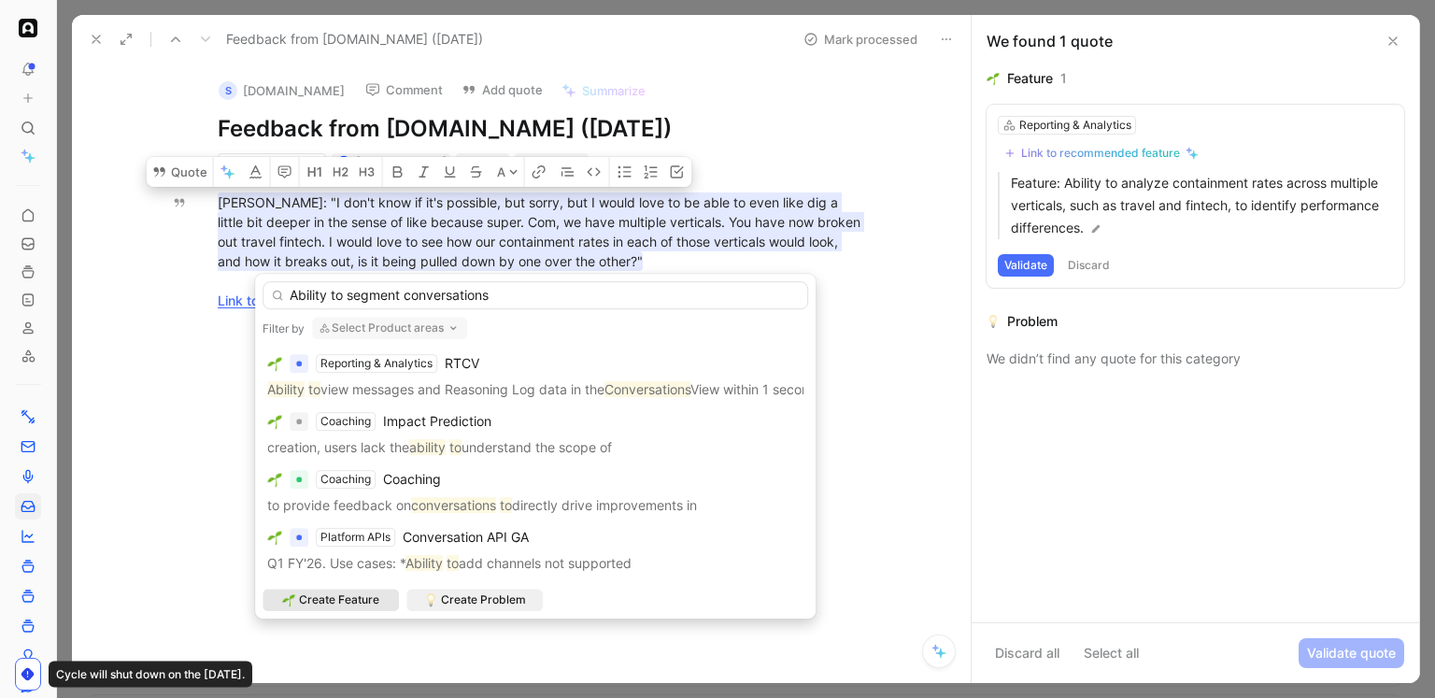
click at [384, 398] on p "Ability to view messages and Reasoning Log data in the Conversations View withi…" at bounding box center [535, 389] width 536 height 22
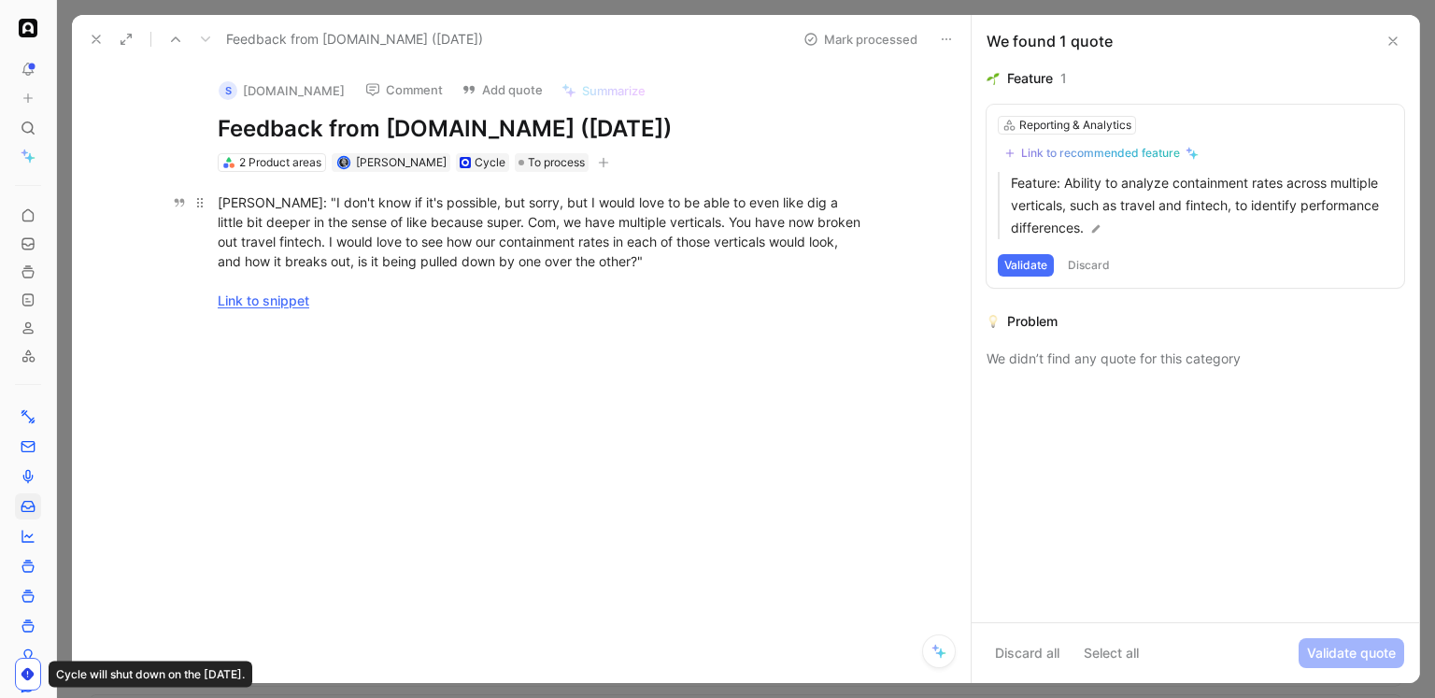
click at [362, 229] on div "[PERSON_NAME]: "I don't know if it's possible, but sorry, but I would love to b…" at bounding box center [541, 251] width 646 height 118
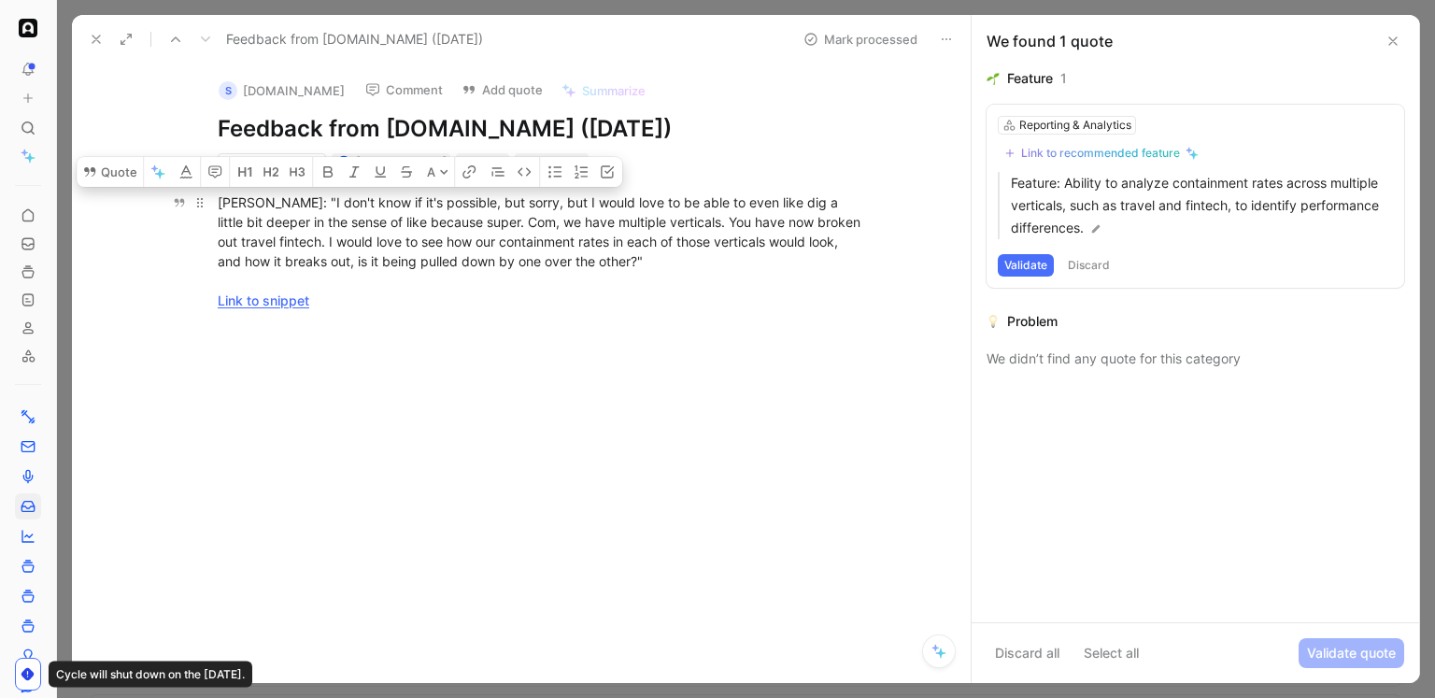
click at [466, 241] on div "[PERSON_NAME]: "I don't know if it's possible, but sorry, but I would love to b…" at bounding box center [541, 251] width 646 height 118
drag, startPoint x: 633, startPoint y: 263, endPoint x: 216, endPoint y: 209, distance: 421.1
click at [216, 209] on p "[PERSON_NAME]: "I don't know if it's possible, but sorry, but I would love to b…" at bounding box center [540, 251] width 717 height 129
click at [192, 180] on button "Quote" at bounding box center [180, 172] width 66 height 30
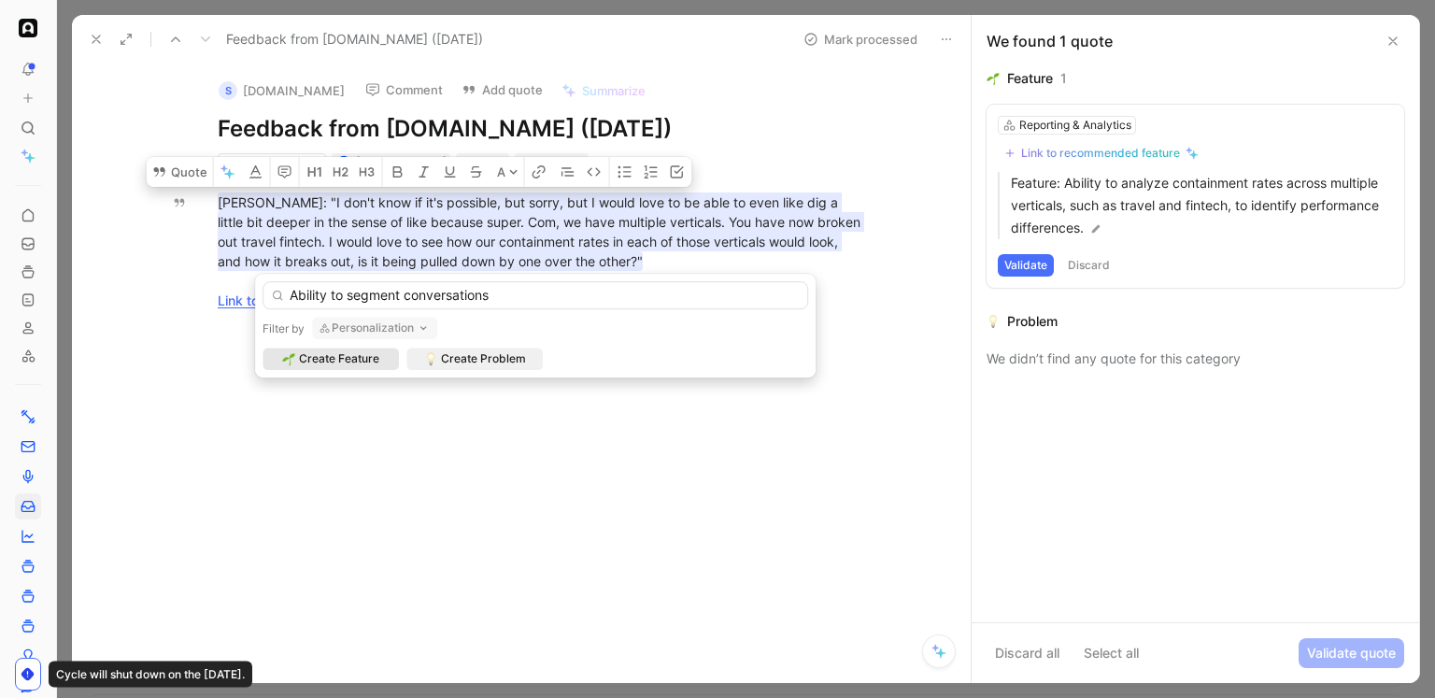
type input "Ability to segment conversations"
click at [407, 326] on button "Personalization" at bounding box center [374, 328] width 125 height 22
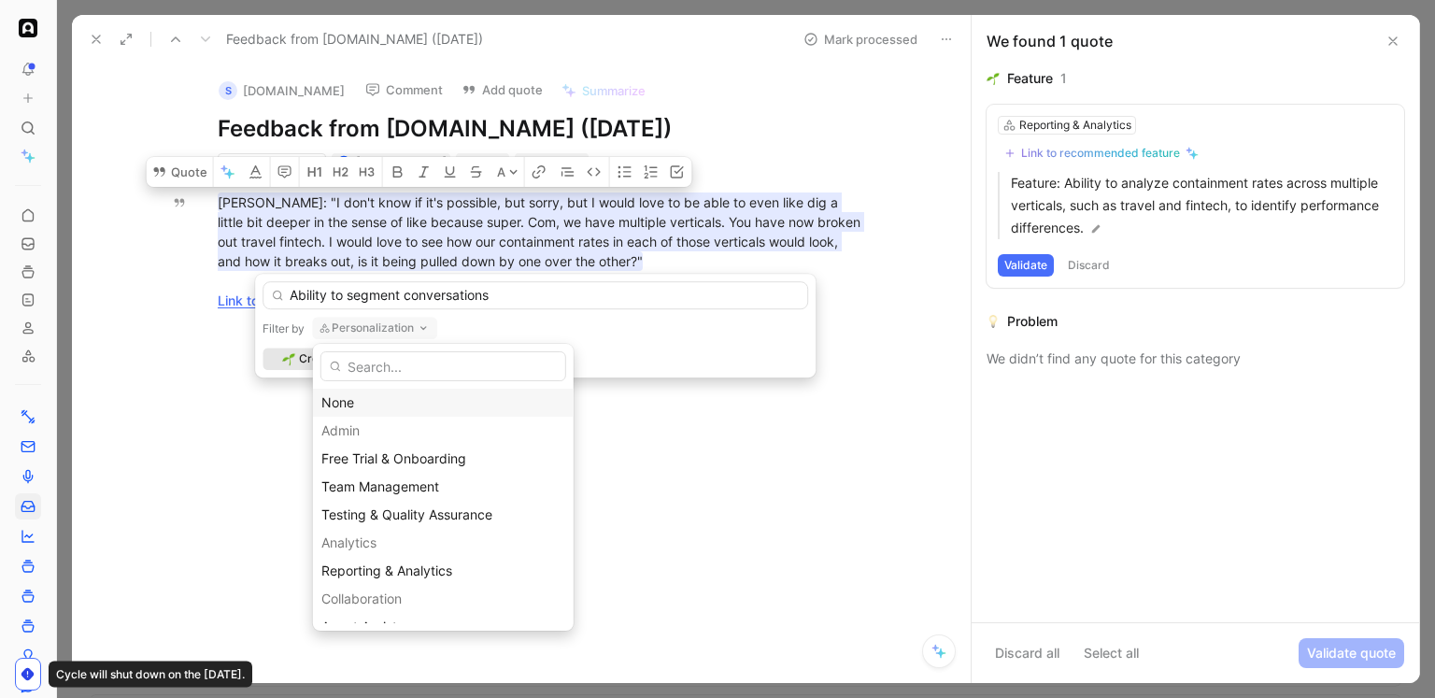
click at [397, 401] on div "None" at bounding box center [443, 402] width 244 height 22
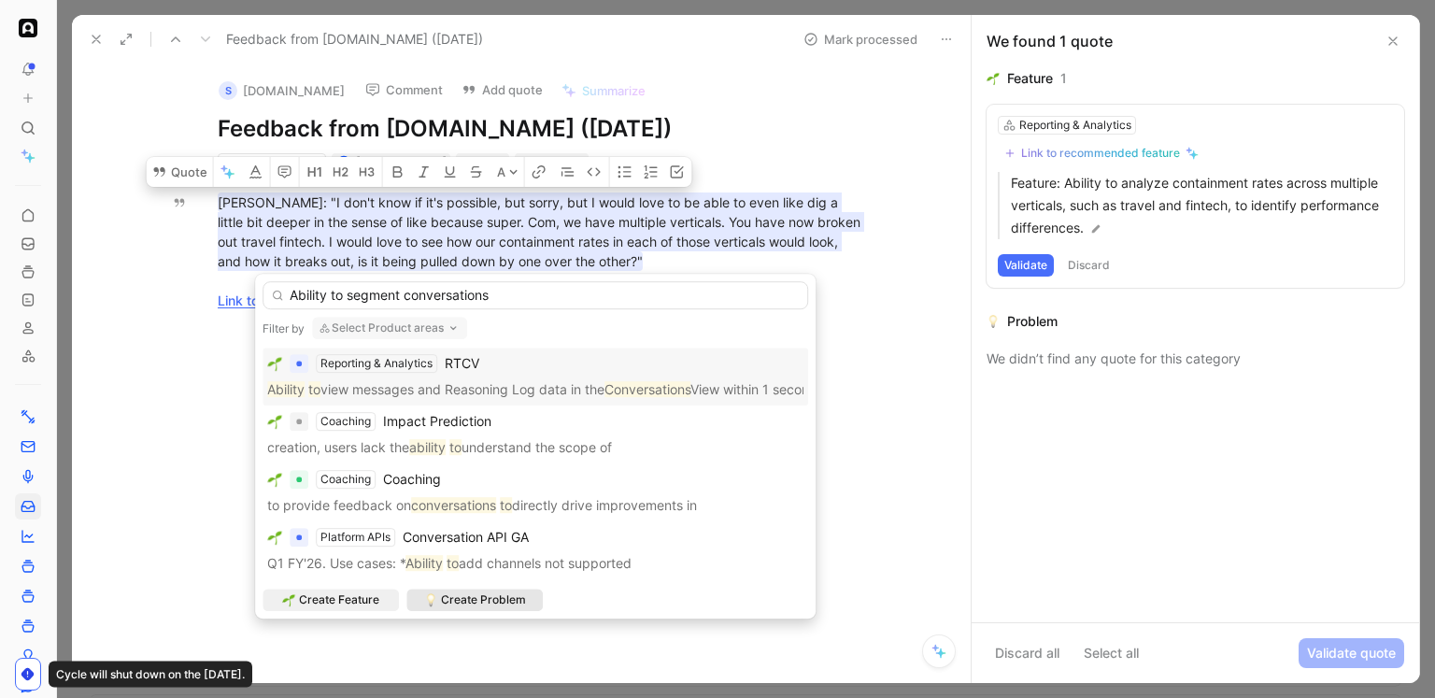
click at [466, 601] on span "Create Problem" at bounding box center [483, 599] width 85 height 19
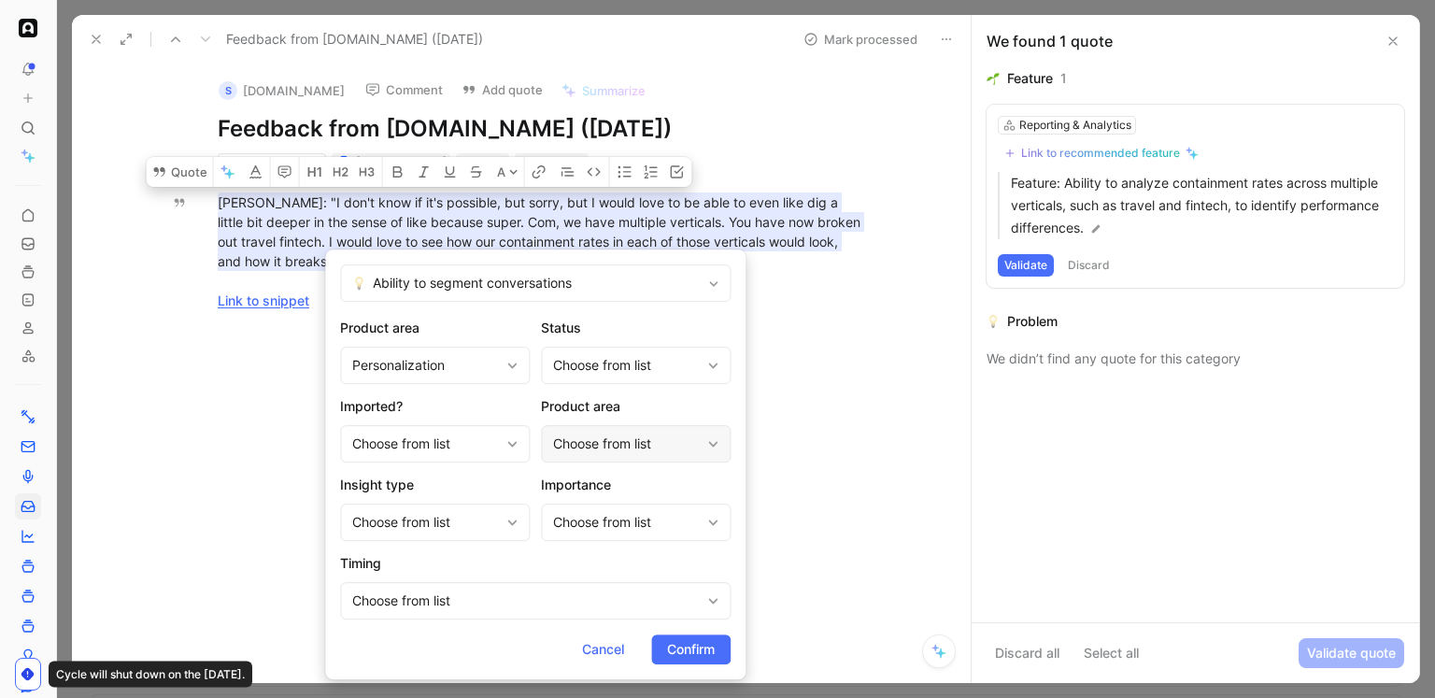
click at [606, 439] on div "Choose from list" at bounding box center [626, 444] width 147 height 22
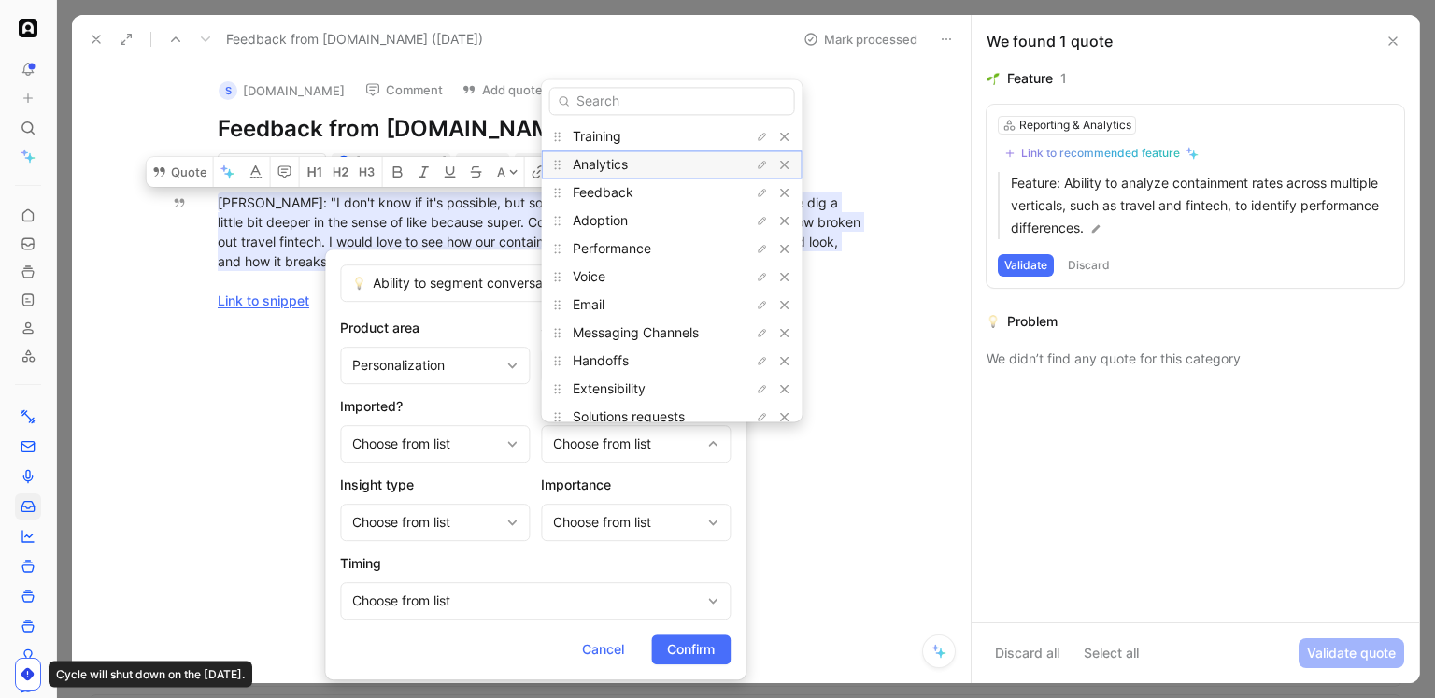
click at [629, 166] on div "Analytics" at bounding box center [643, 164] width 140 height 22
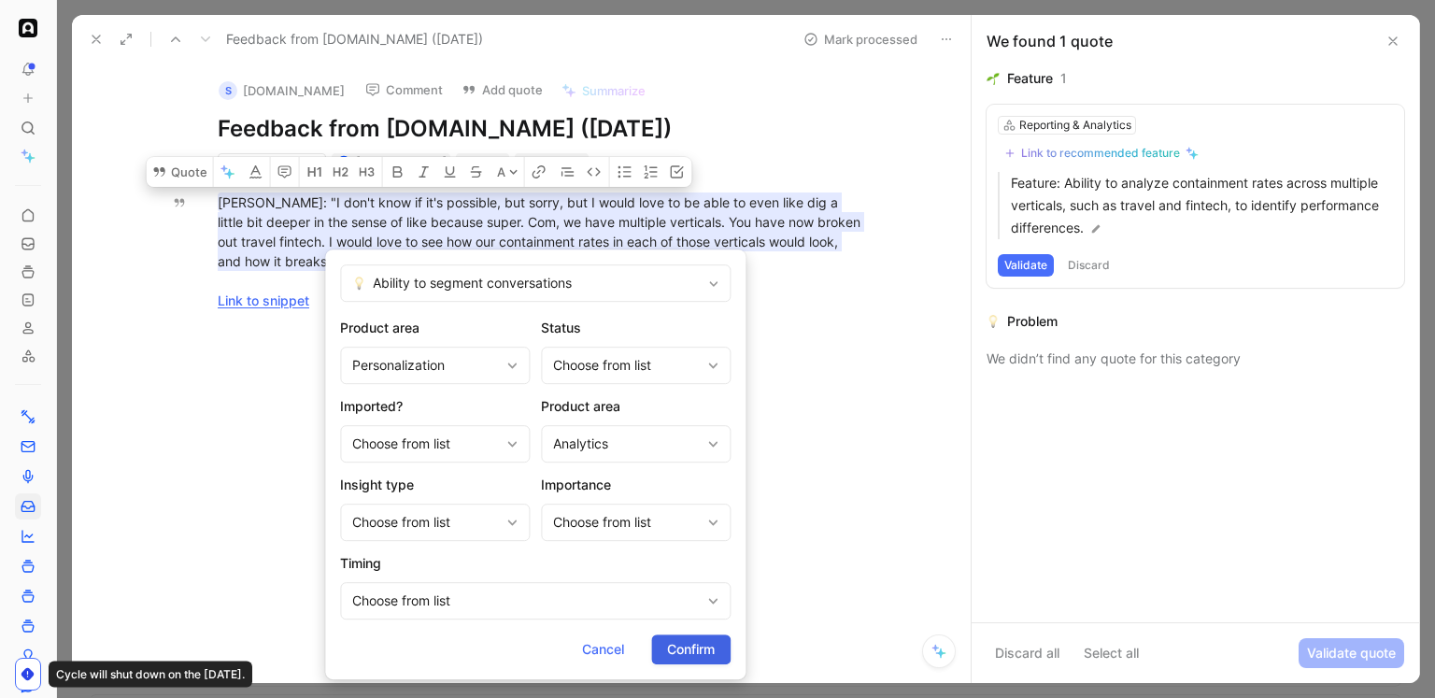
click at [680, 642] on span "Confirm" at bounding box center [691, 649] width 48 height 22
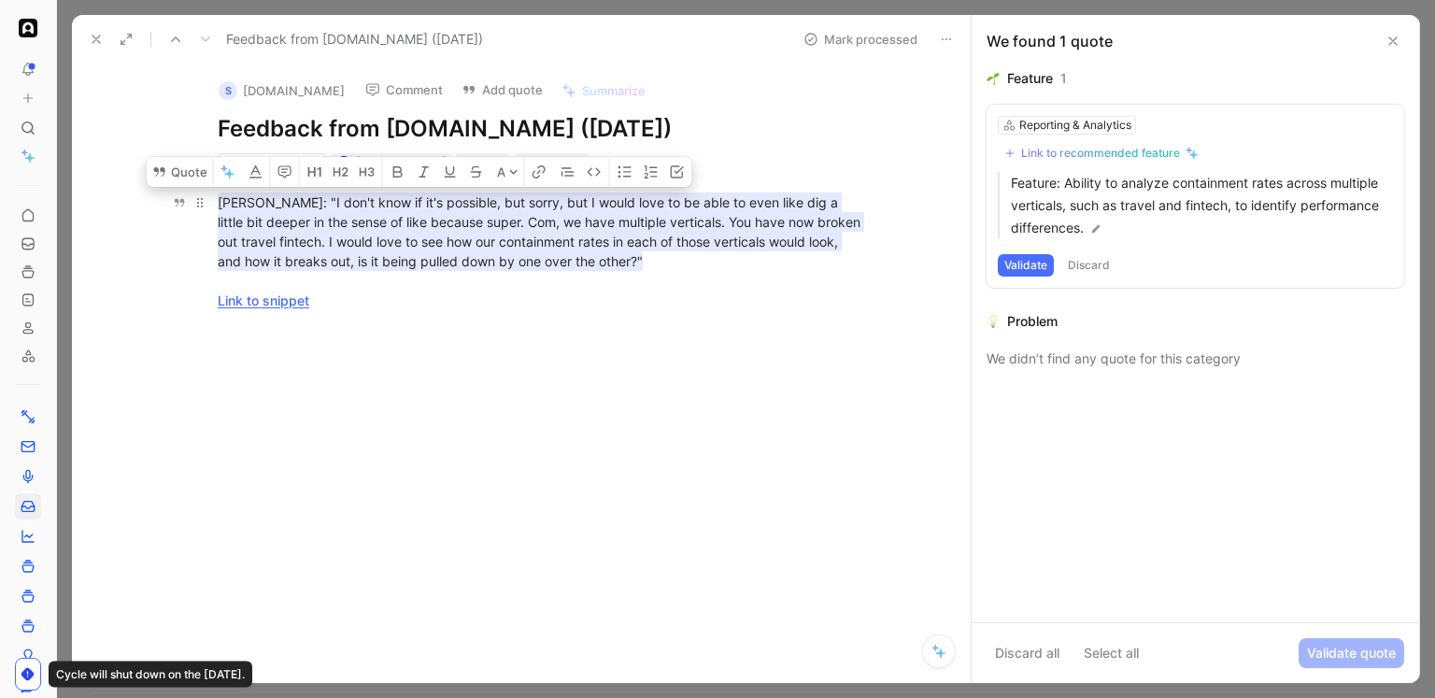
click at [581, 308] on div "[PERSON_NAME]: "I don't know if it's possible, but sorry, but I would love to b…" at bounding box center [541, 251] width 646 height 118
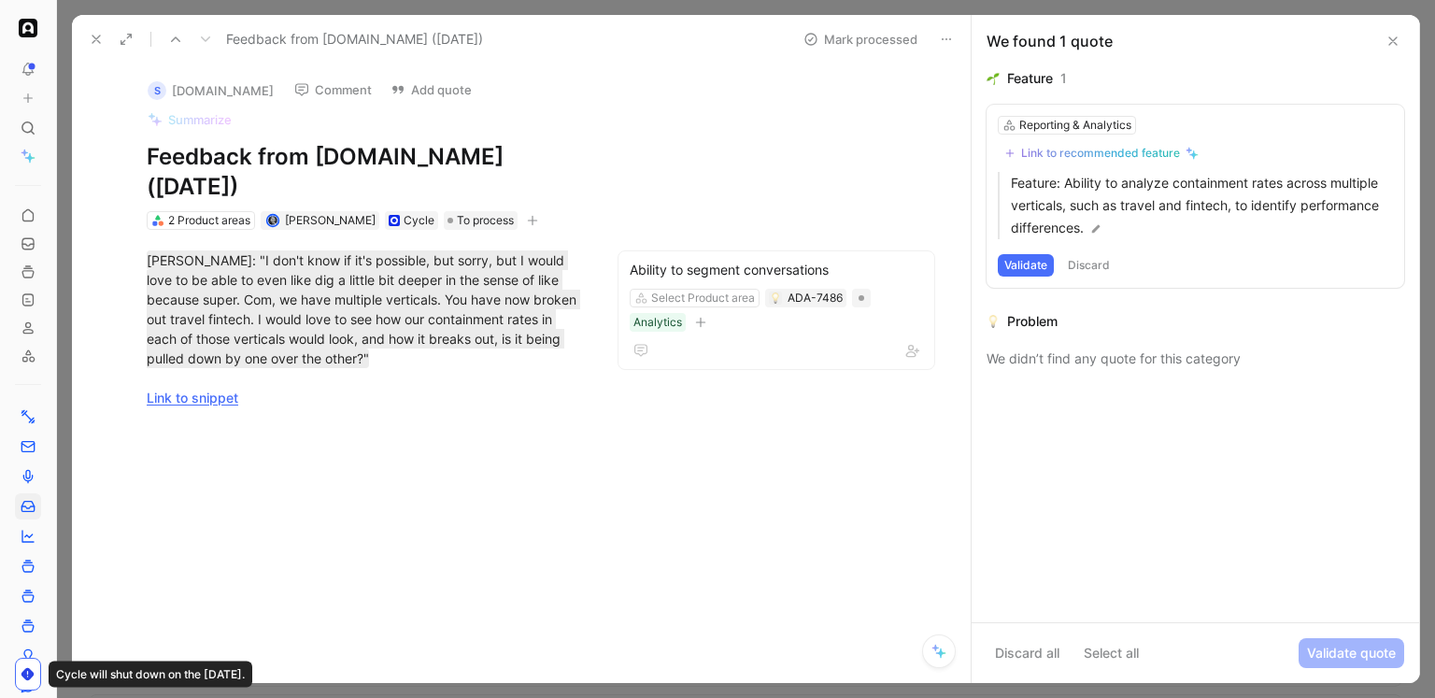
click at [872, 32] on button "Mark processed" at bounding box center [860, 39] width 131 height 26
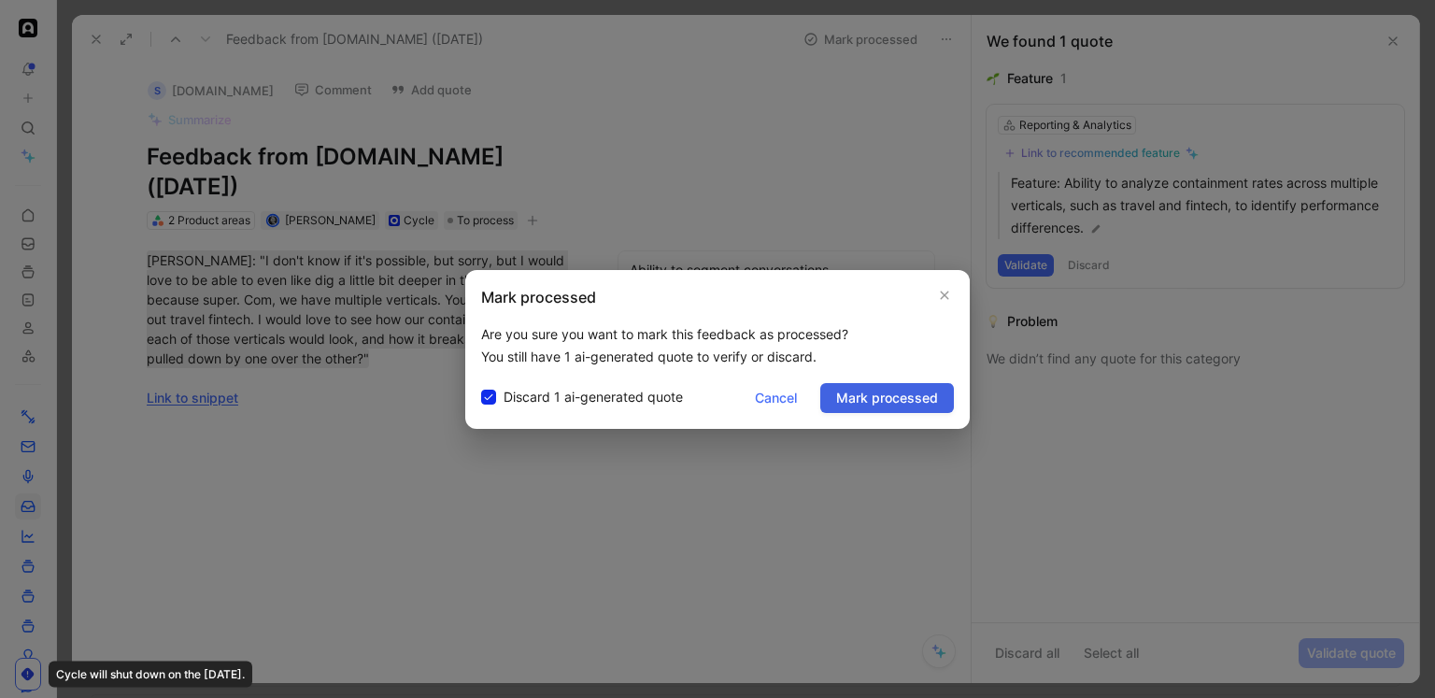
click at [922, 395] on span "Mark processed" at bounding box center [887, 398] width 102 height 22
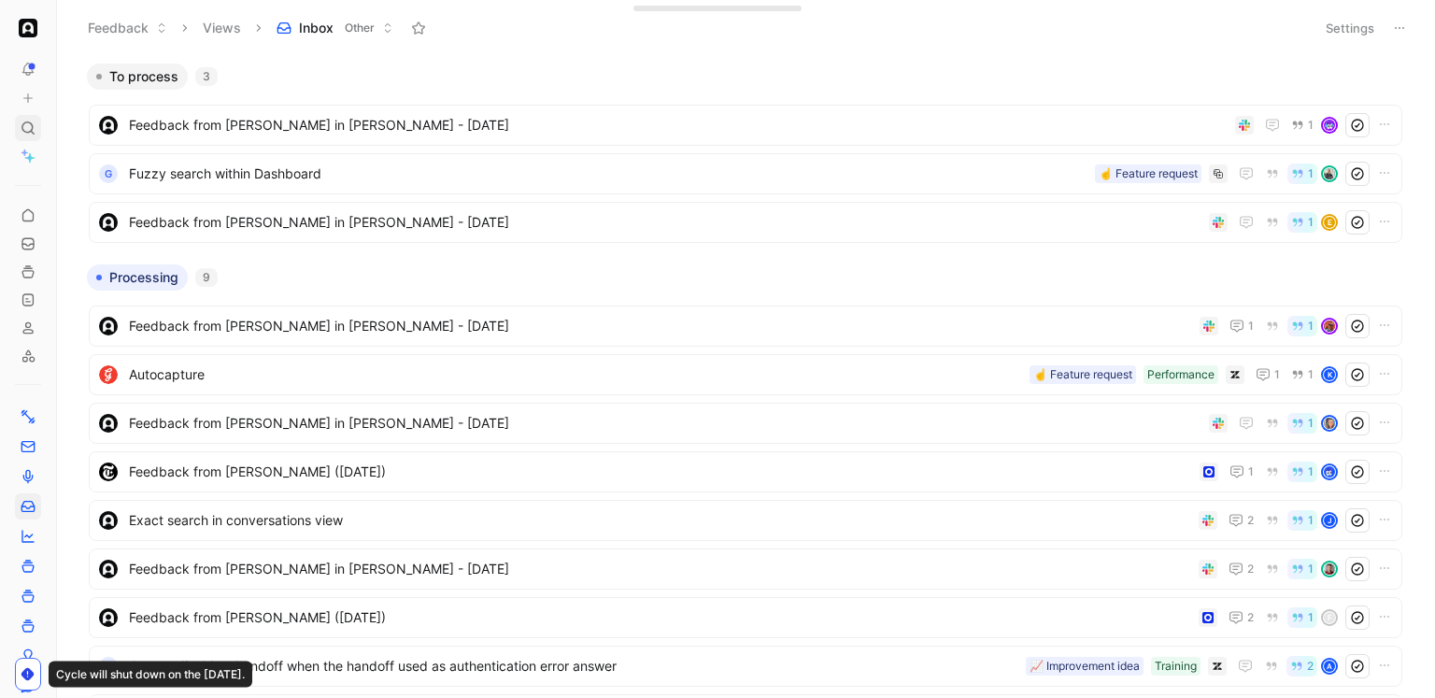
click at [16, 124] on div at bounding box center [28, 128] width 26 height 26
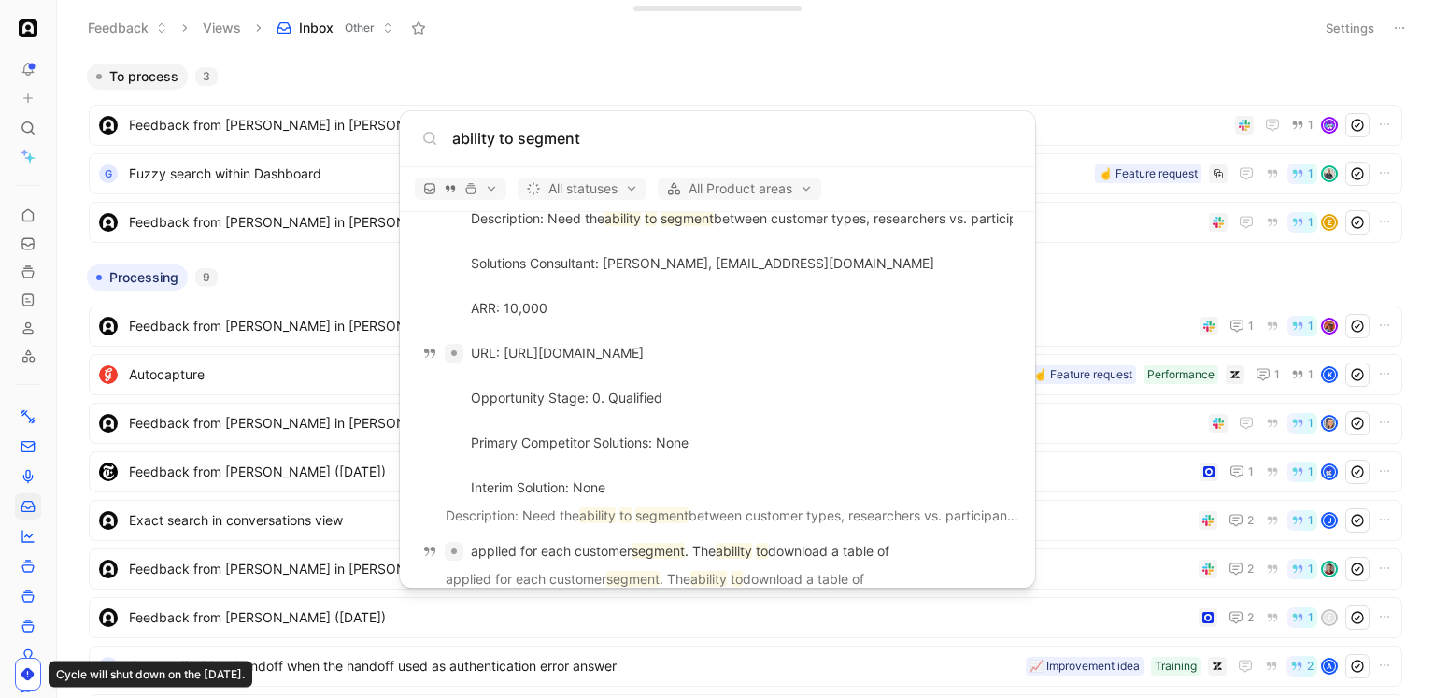
scroll to position [2200, 0]
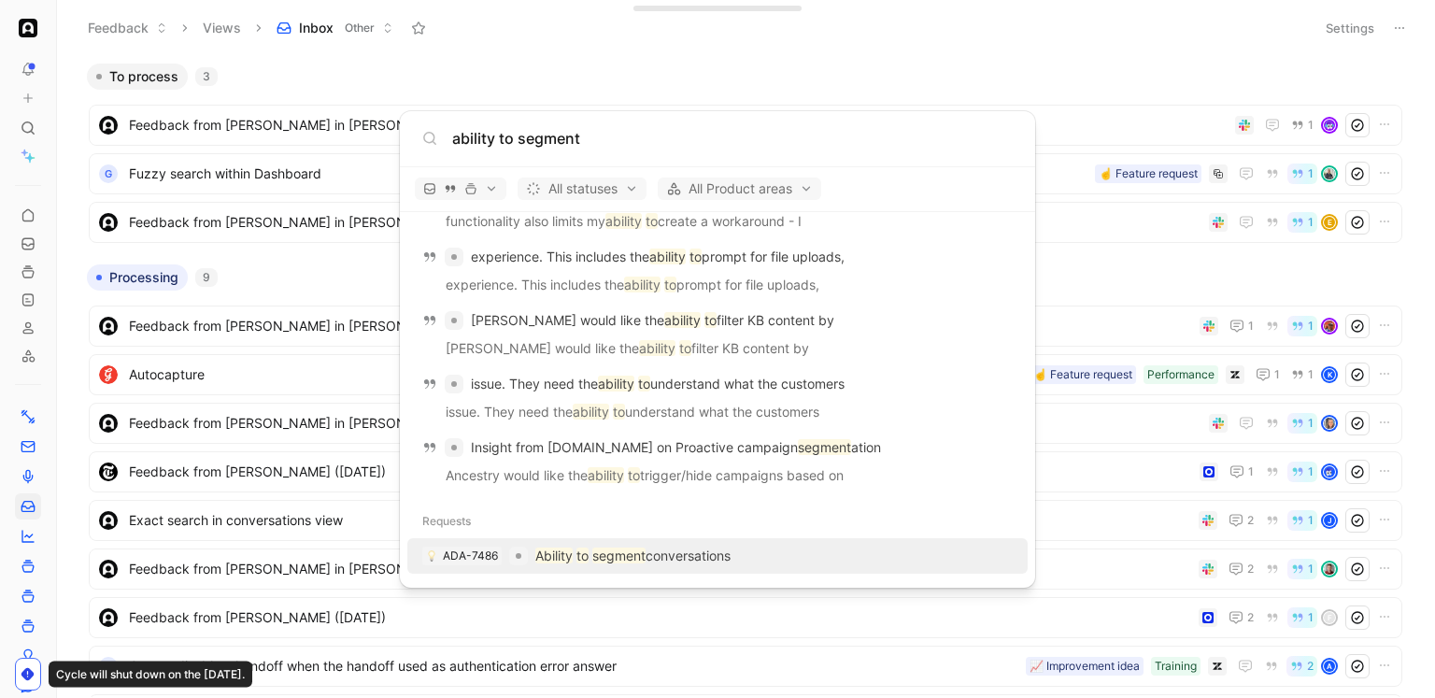
type input "ability to segment"
click at [628, 562] on p "Ability to segment conversations" at bounding box center [632, 556] width 195 height 22
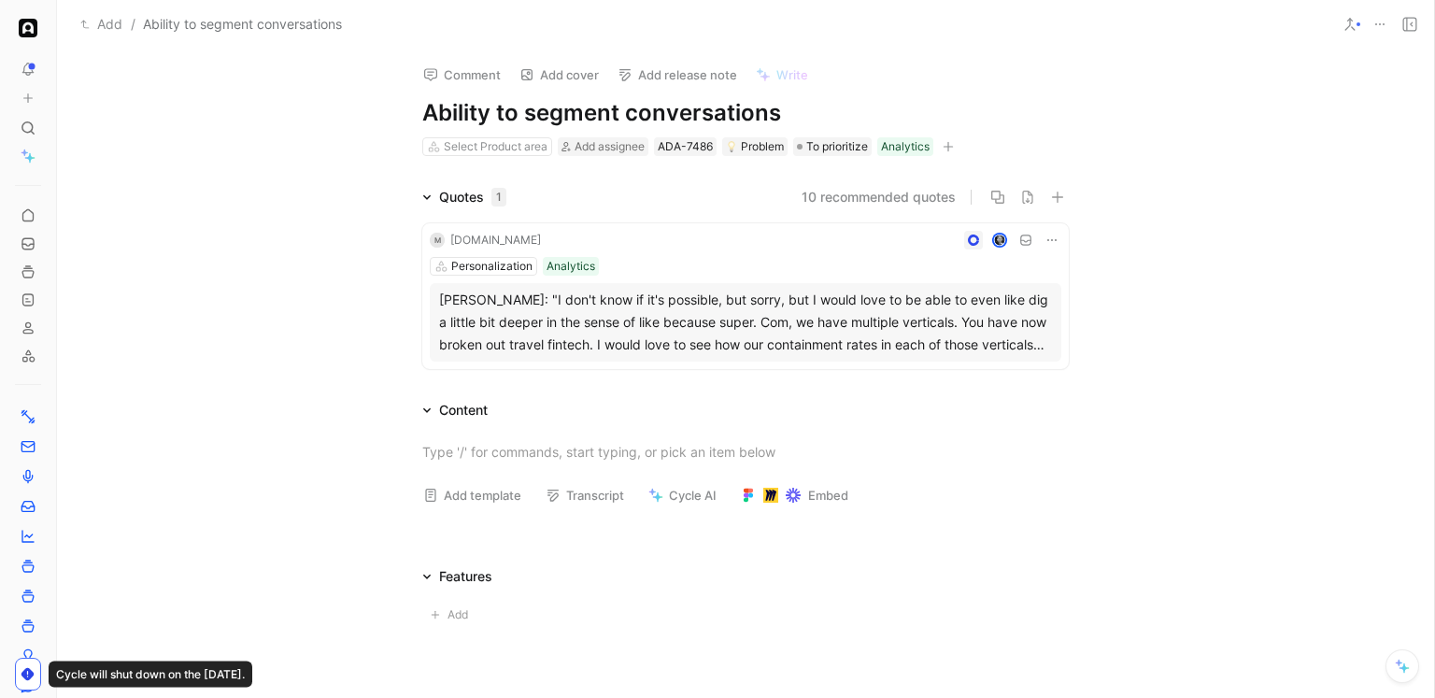
click at [607, 334] on div "[PERSON_NAME]: "I don't know if it's possible, but sorry, but I would love to b…" at bounding box center [745, 322] width 613 height 67
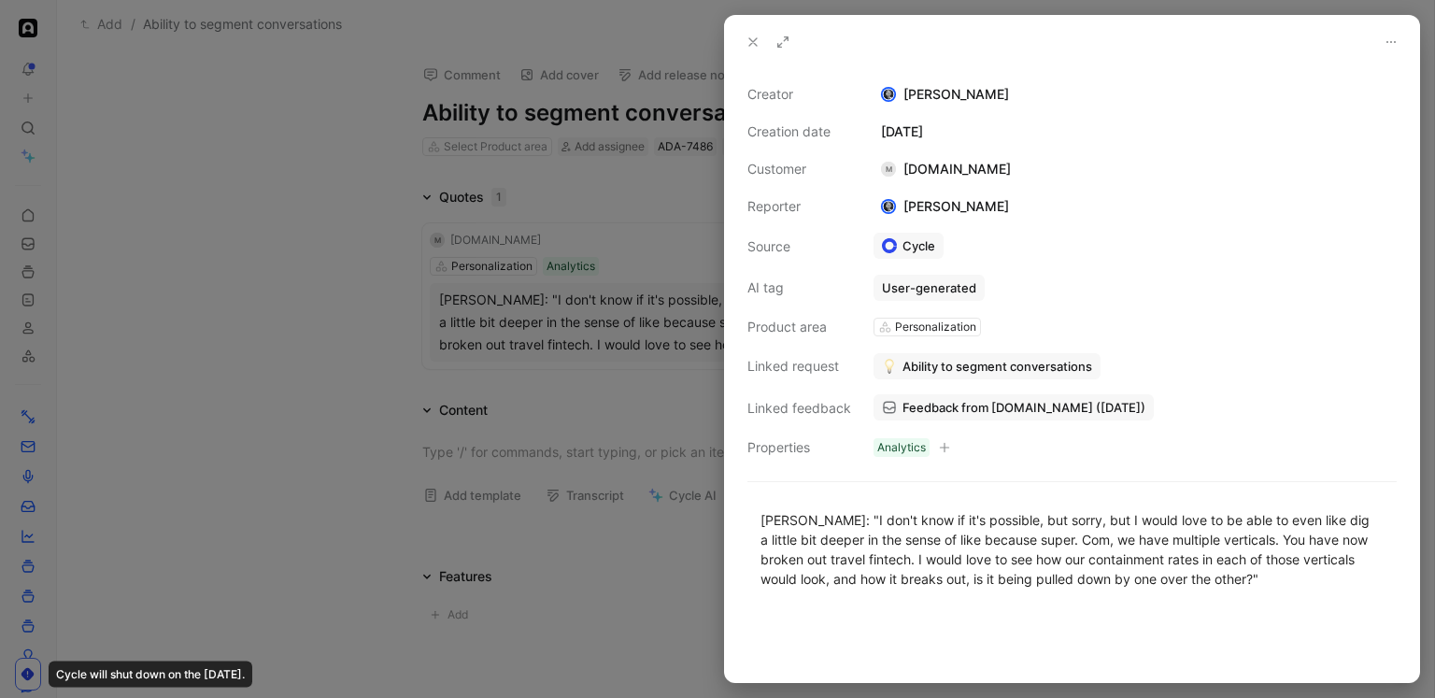
click at [944, 403] on span "Feedback from [DOMAIN_NAME] ([DATE])" at bounding box center [1023, 407] width 243 height 17
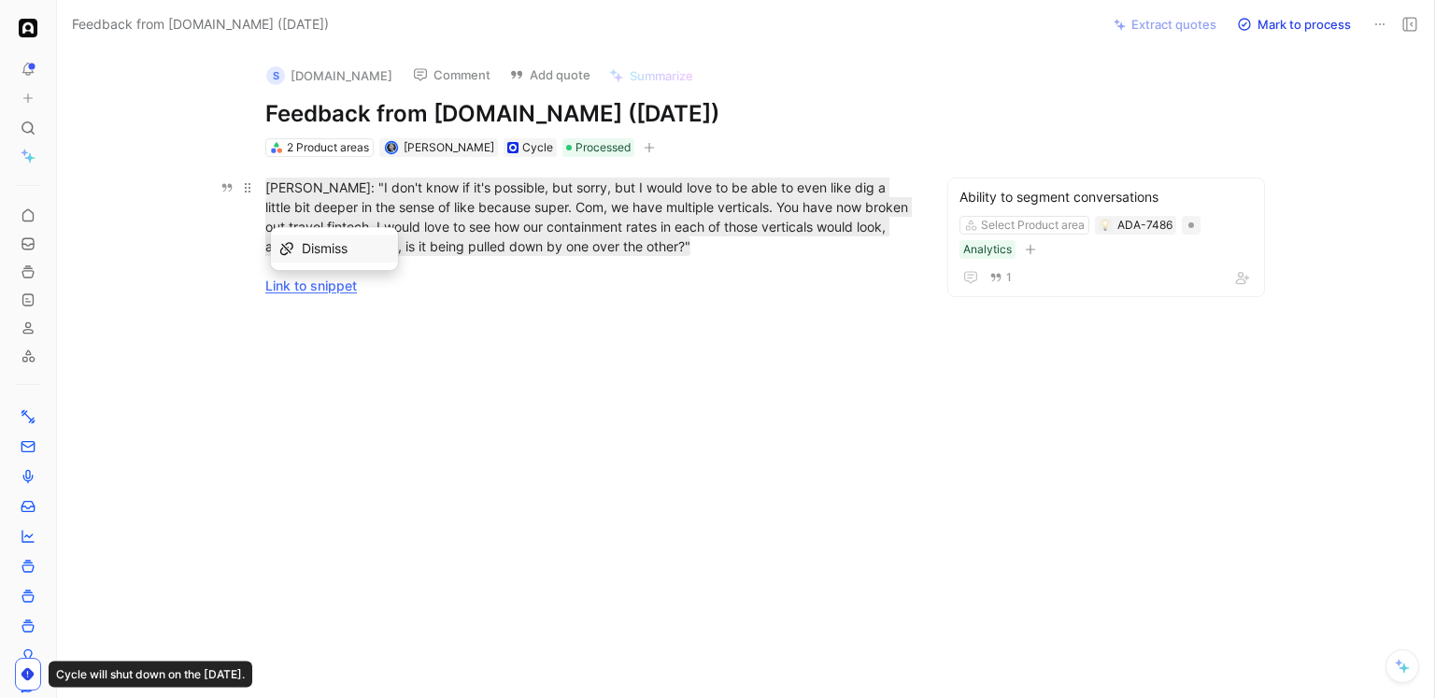
click at [298, 282] on link "Link to snippet" at bounding box center [311, 285] width 92 height 16
